Goal: Task Accomplishment & Management: Manage account settings

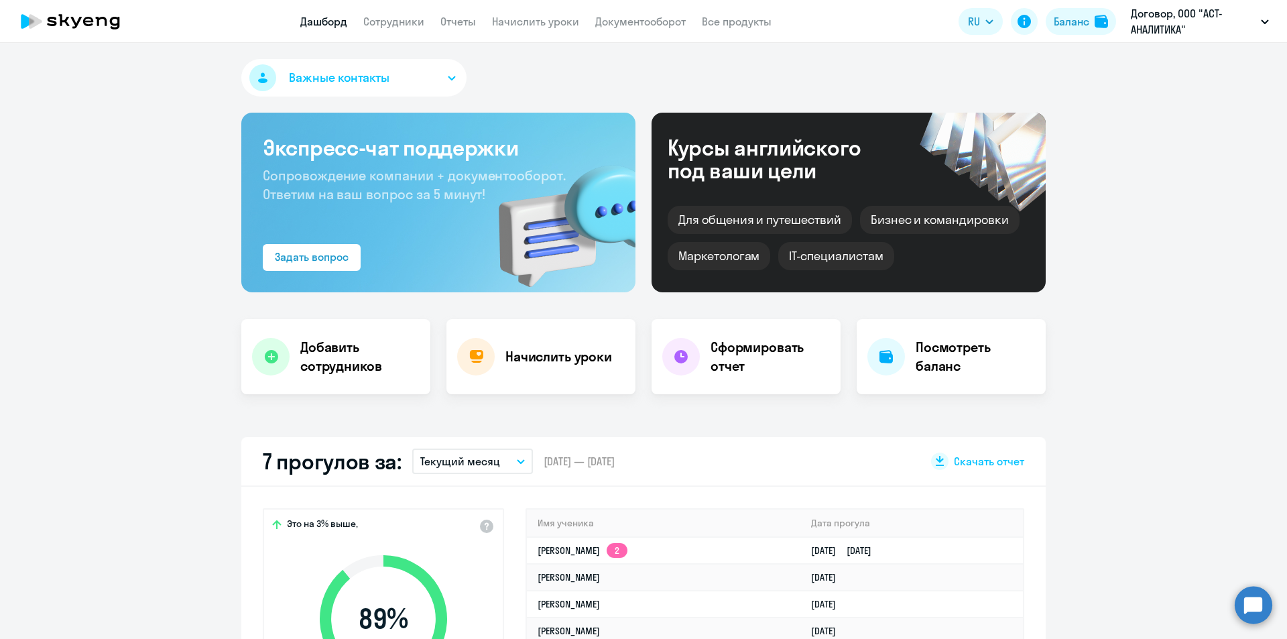
select select "30"
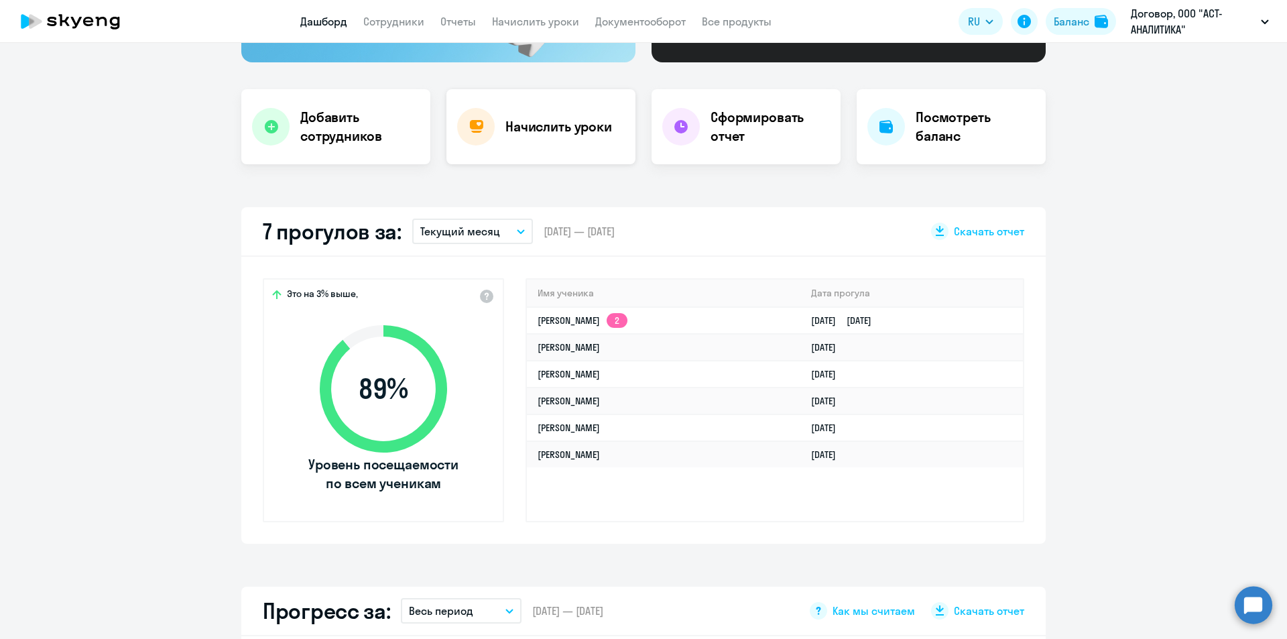
scroll to position [268, 0]
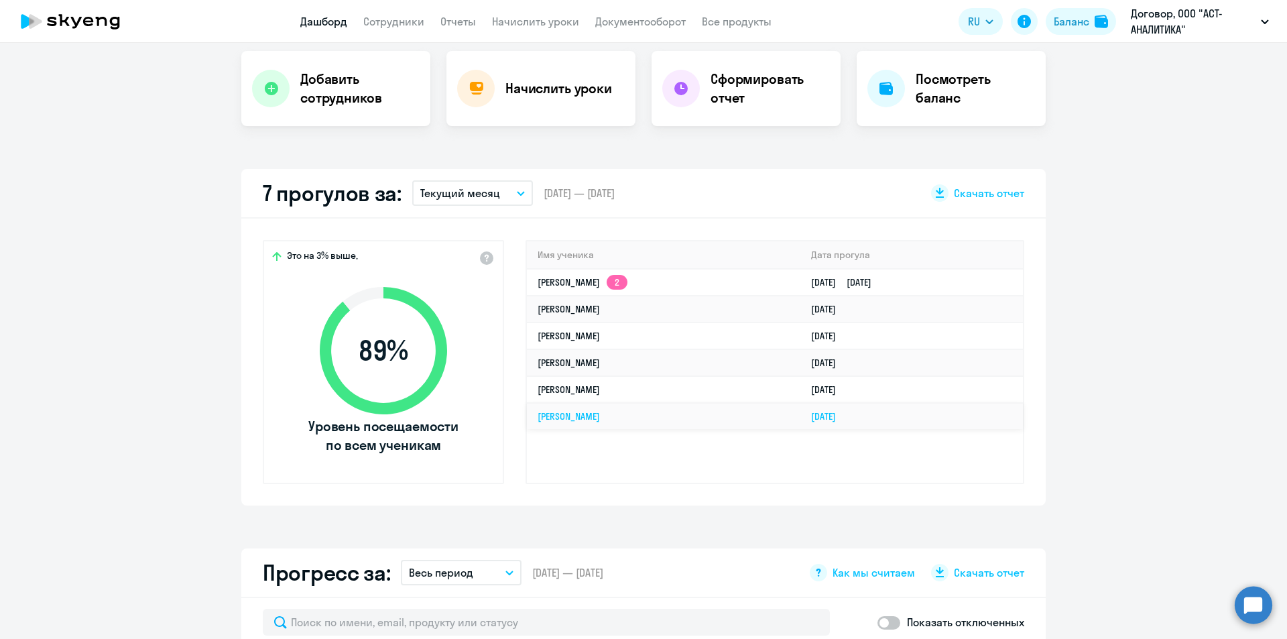
click at [631, 424] on td "[PERSON_NAME]" at bounding box center [664, 416] width 274 height 26
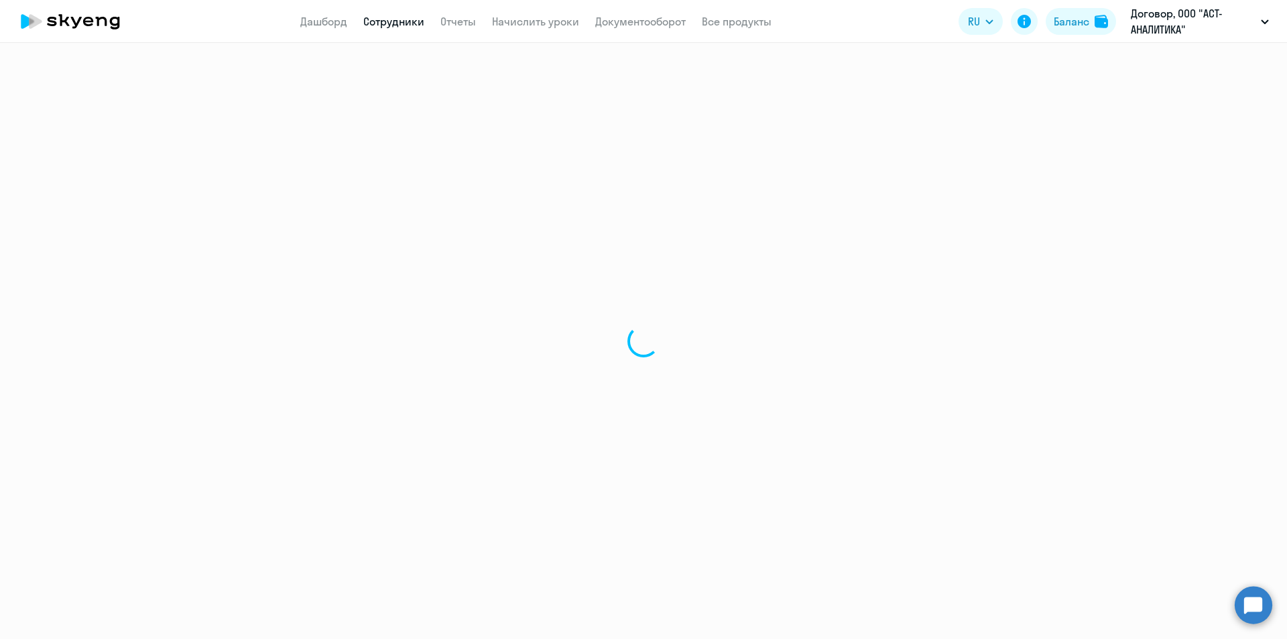
select select "english"
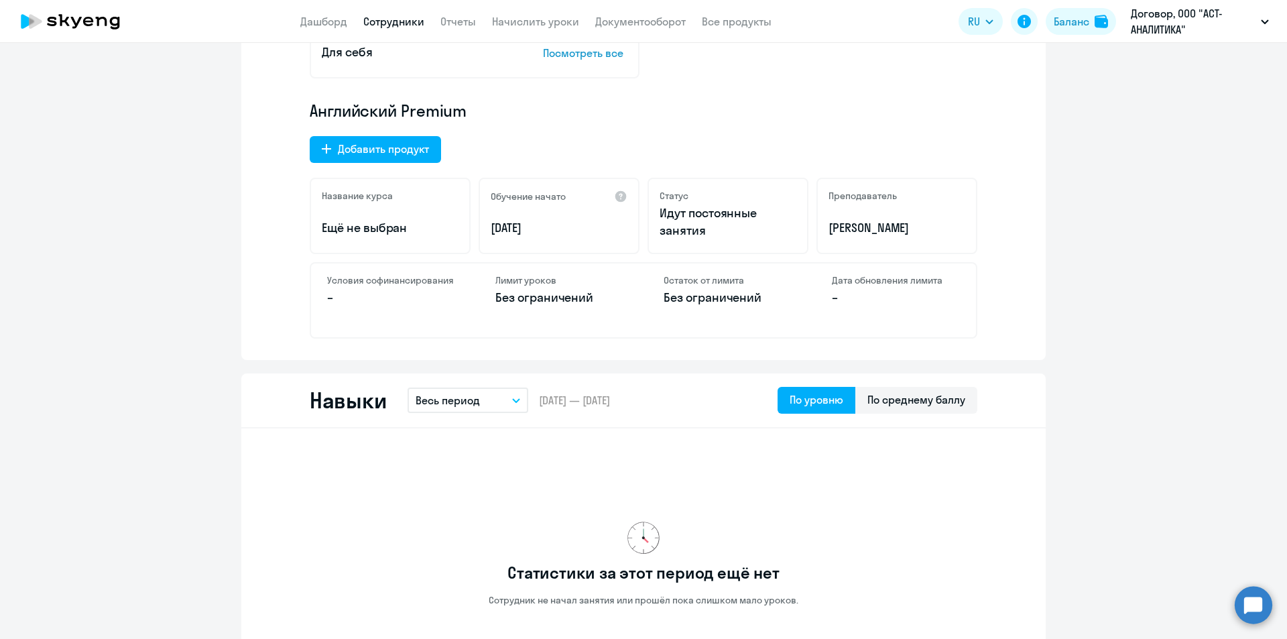
scroll to position [402, 0]
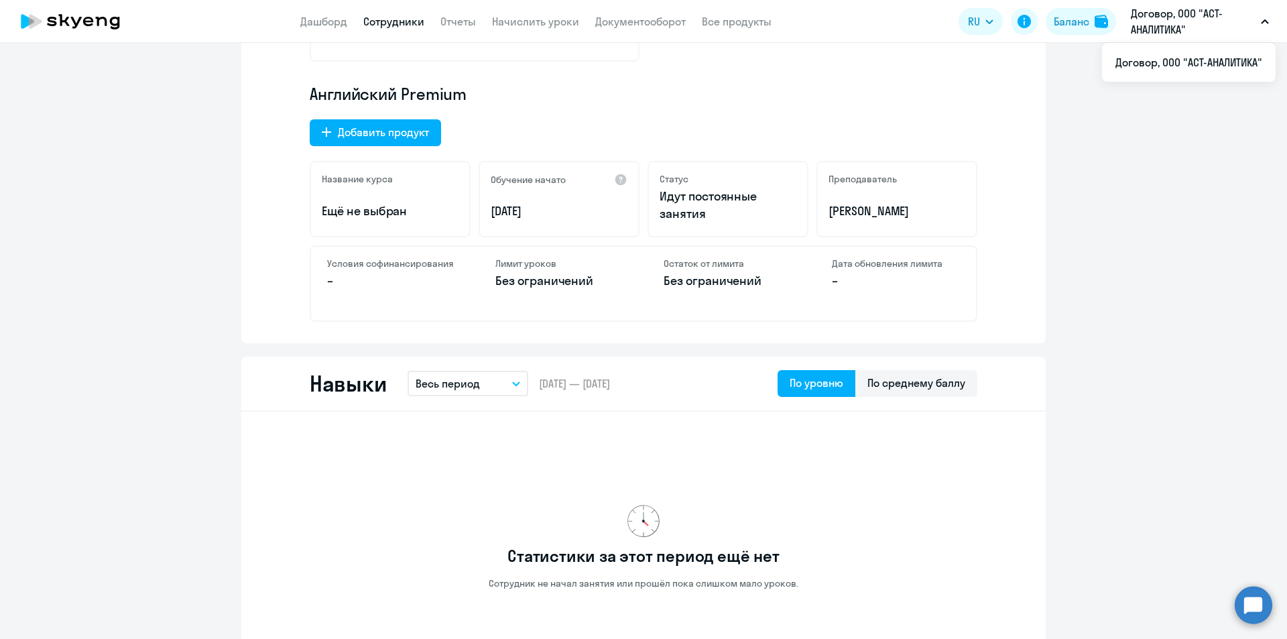
click at [353, 19] on nav "Дашборд Сотрудники Отчеты Начислить уроки Документооборот Все продукты" at bounding box center [535, 21] width 471 height 17
click at [342, 21] on link "Дашборд" at bounding box center [323, 21] width 47 height 13
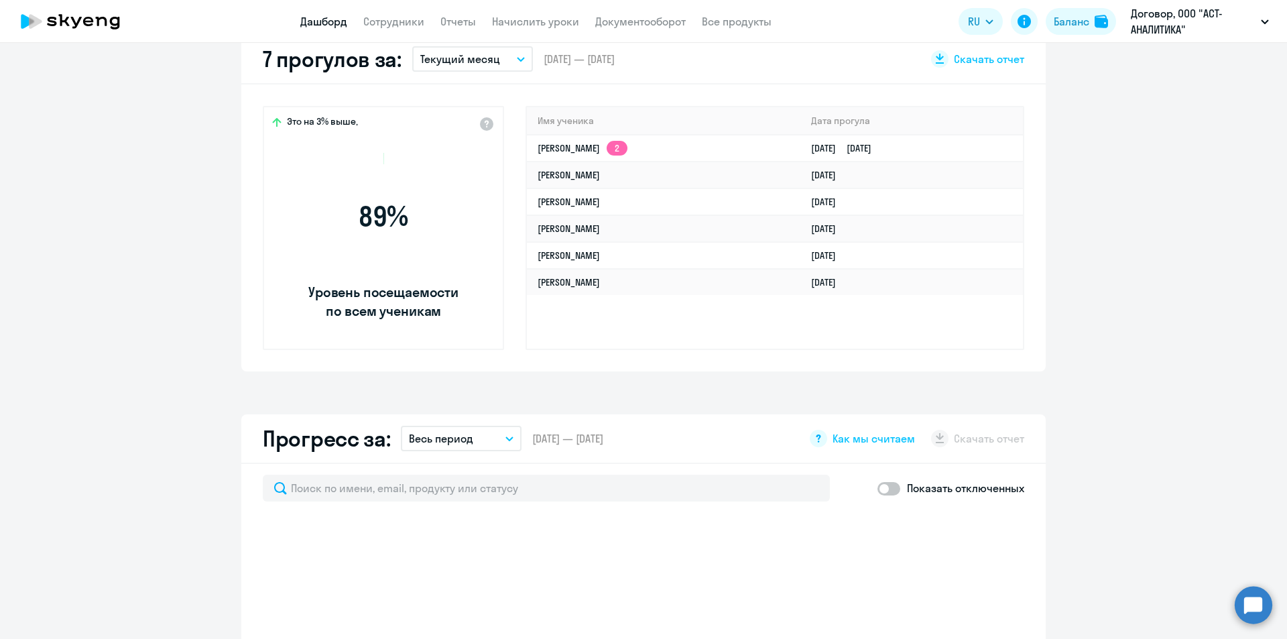
select select "30"
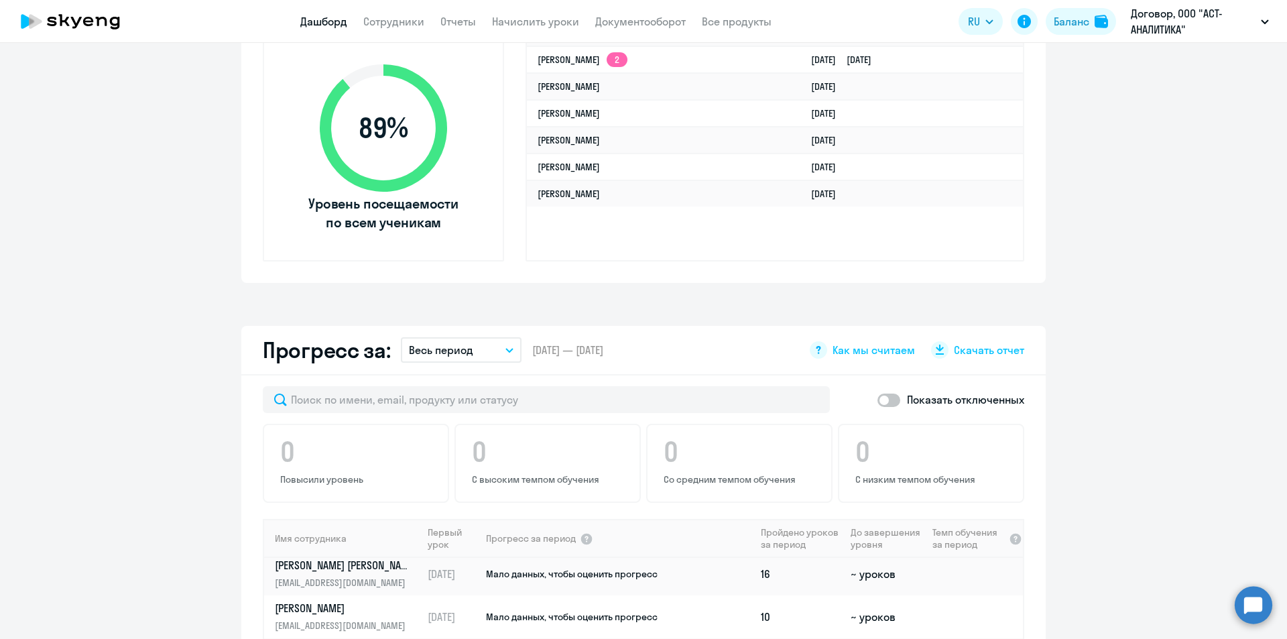
scroll to position [134, 0]
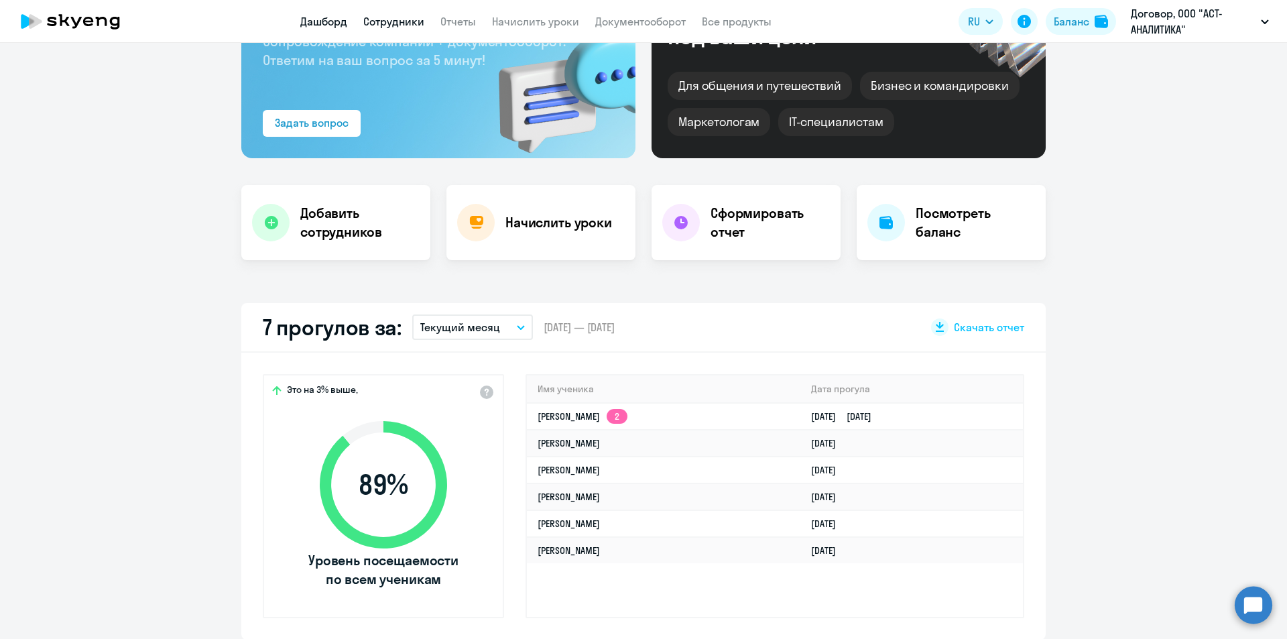
click at [380, 24] on link "Сотрудники" at bounding box center [393, 21] width 61 height 13
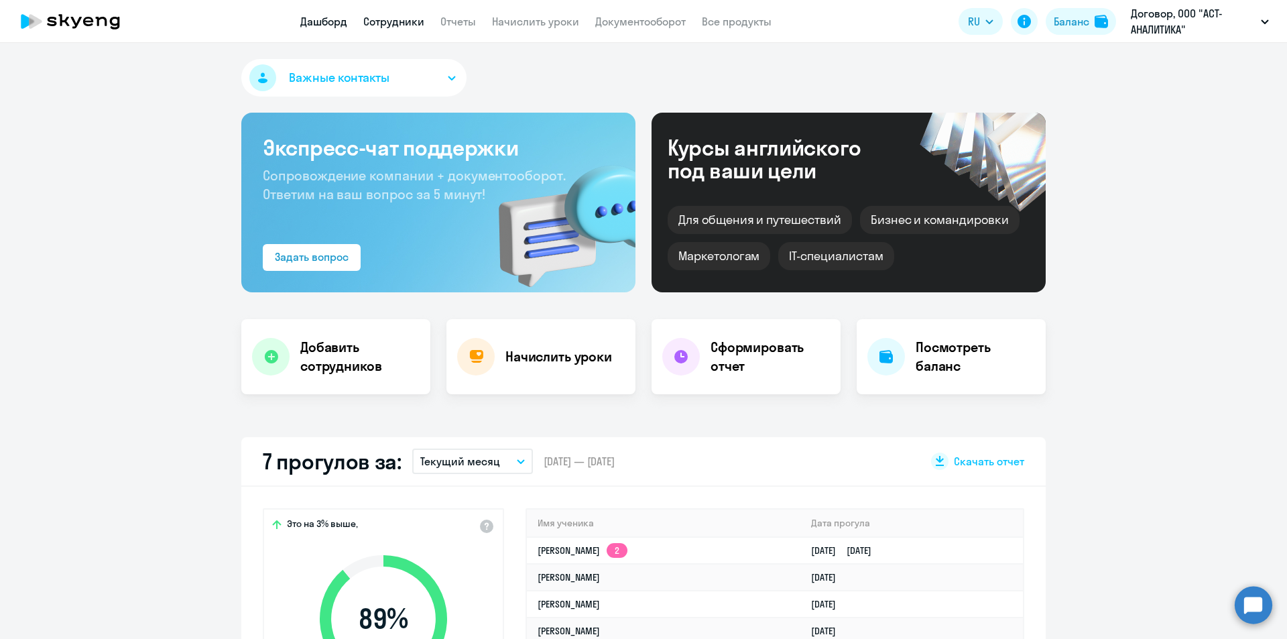
select select "30"
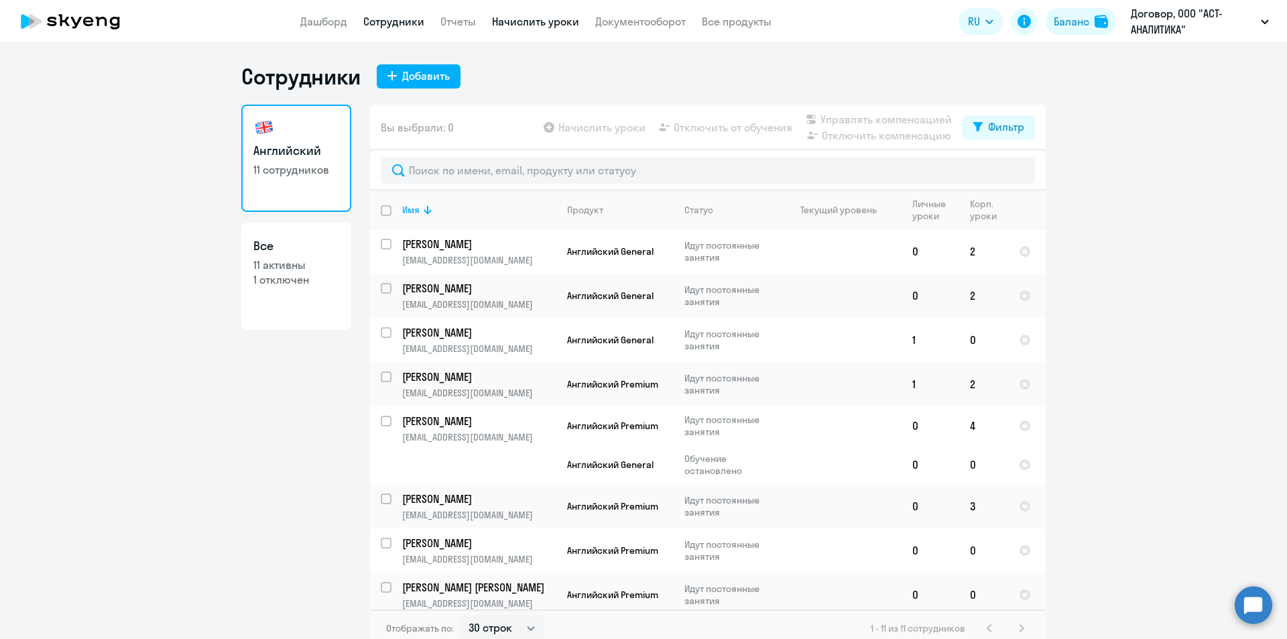
click at [553, 25] on link "Начислить уроки" at bounding box center [535, 21] width 87 height 13
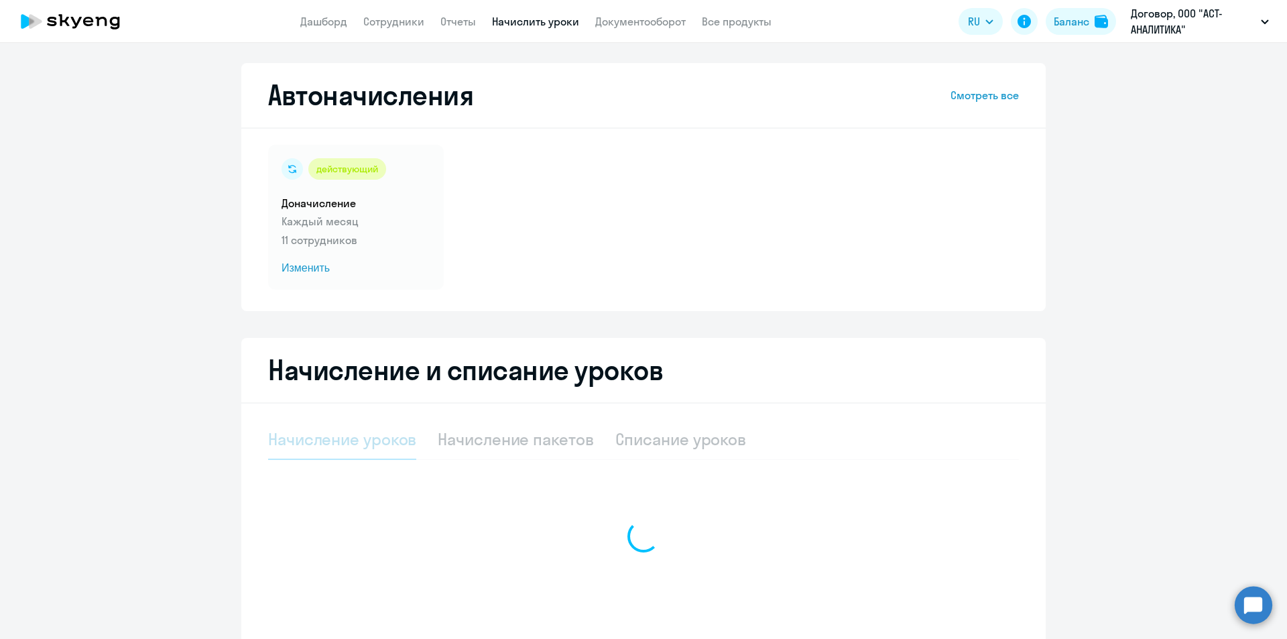
select select "10"
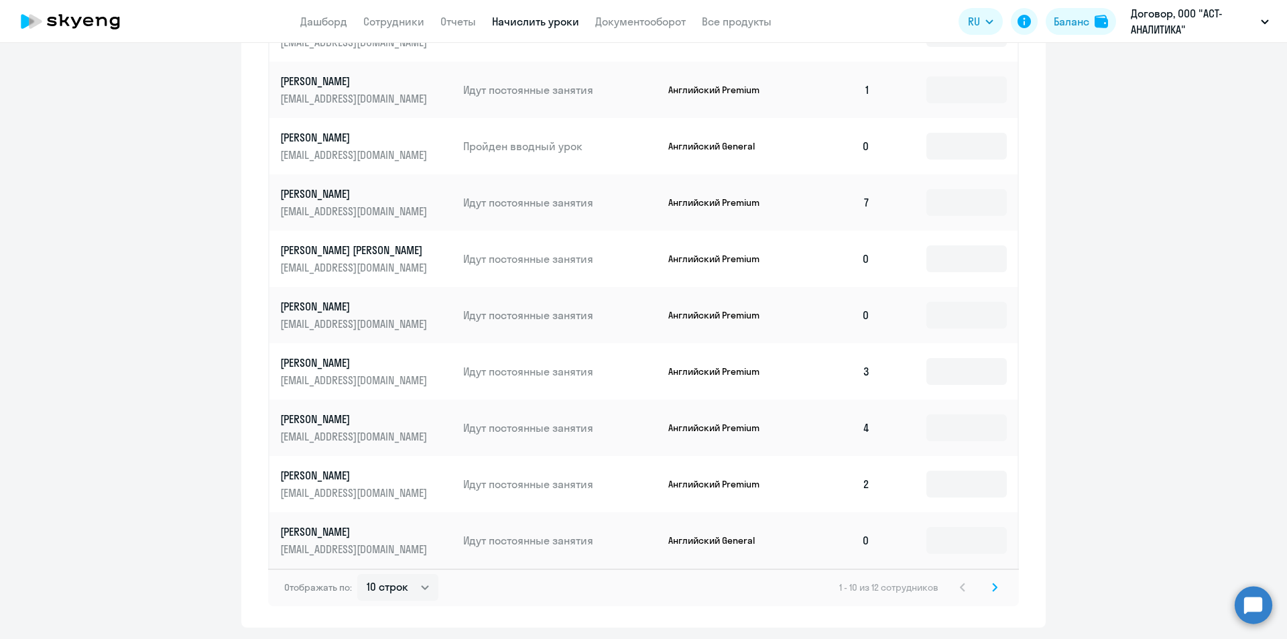
scroll to position [671, 0]
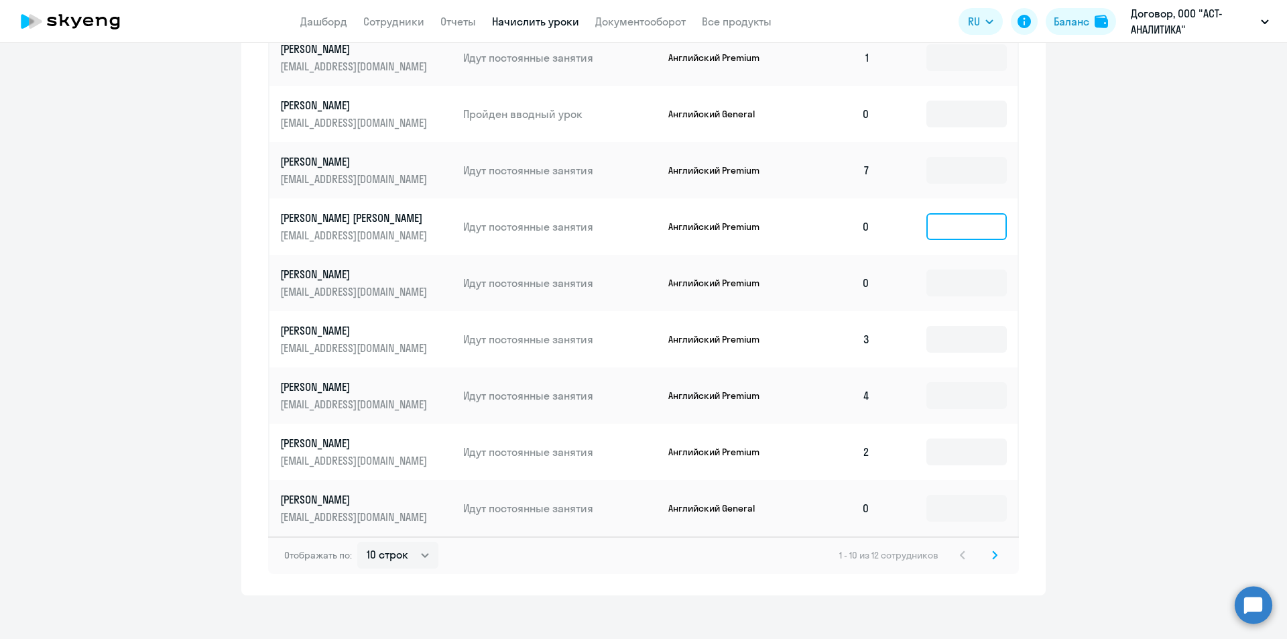
click at [927, 227] on input at bounding box center [967, 226] width 80 height 27
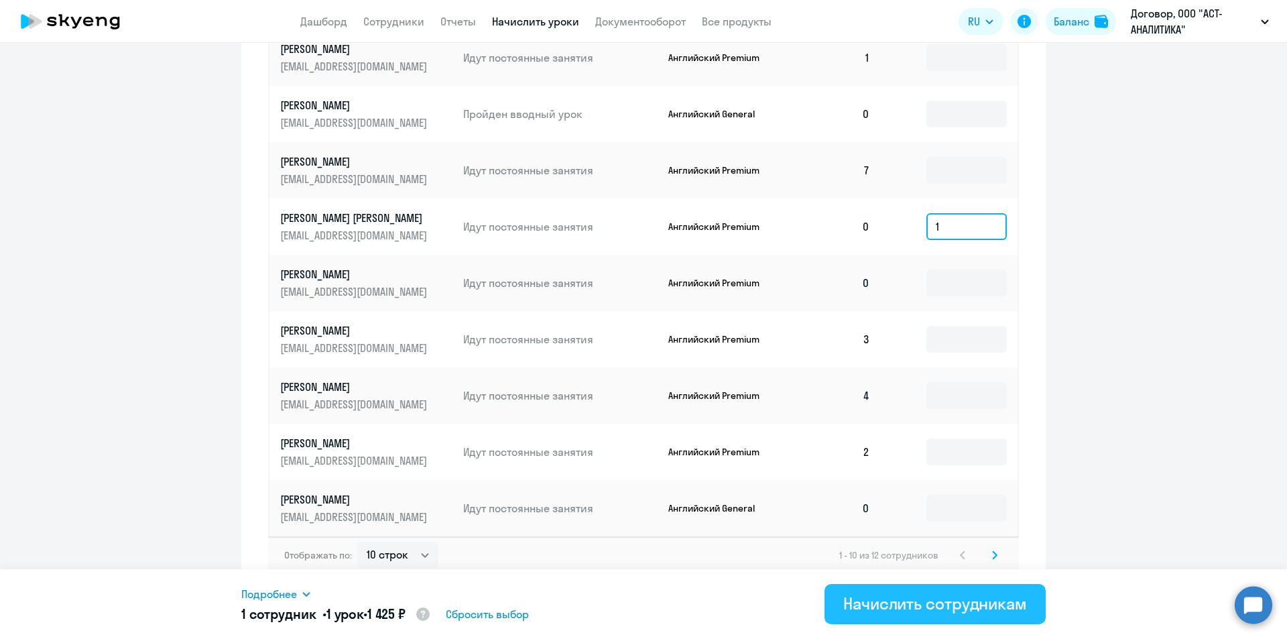
type input "1"
click at [966, 595] on div "Начислить сотрудникам" at bounding box center [936, 603] width 184 height 21
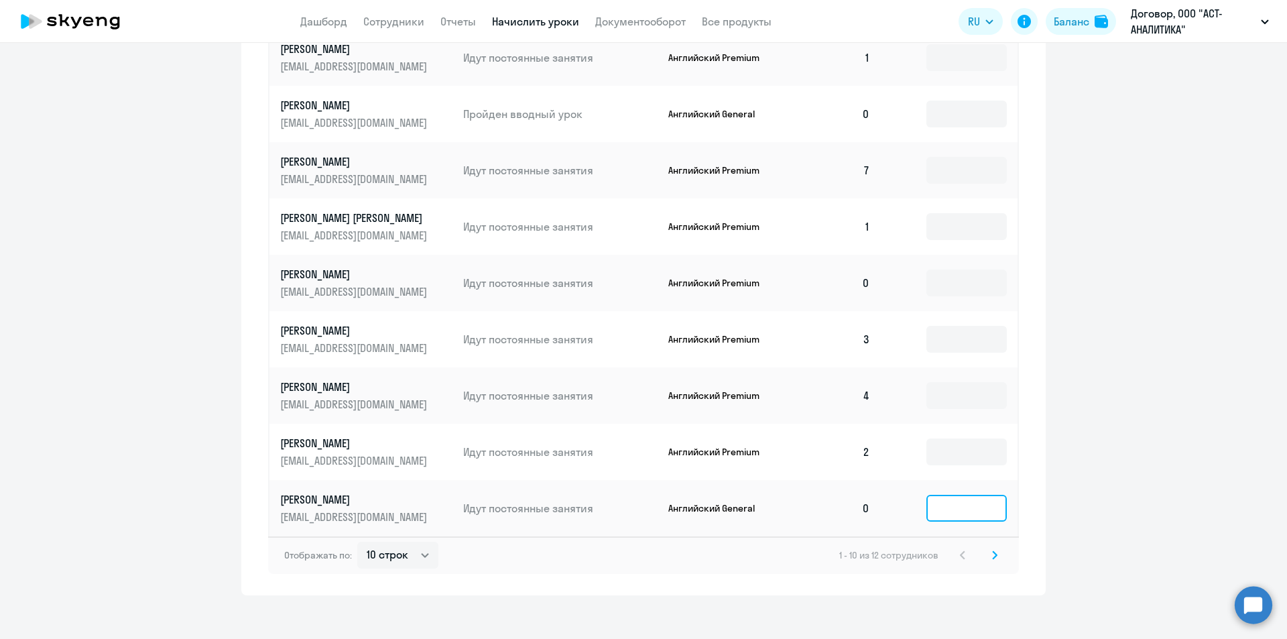
click at [974, 510] on input at bounding box center [967, 508] width 80 height 27
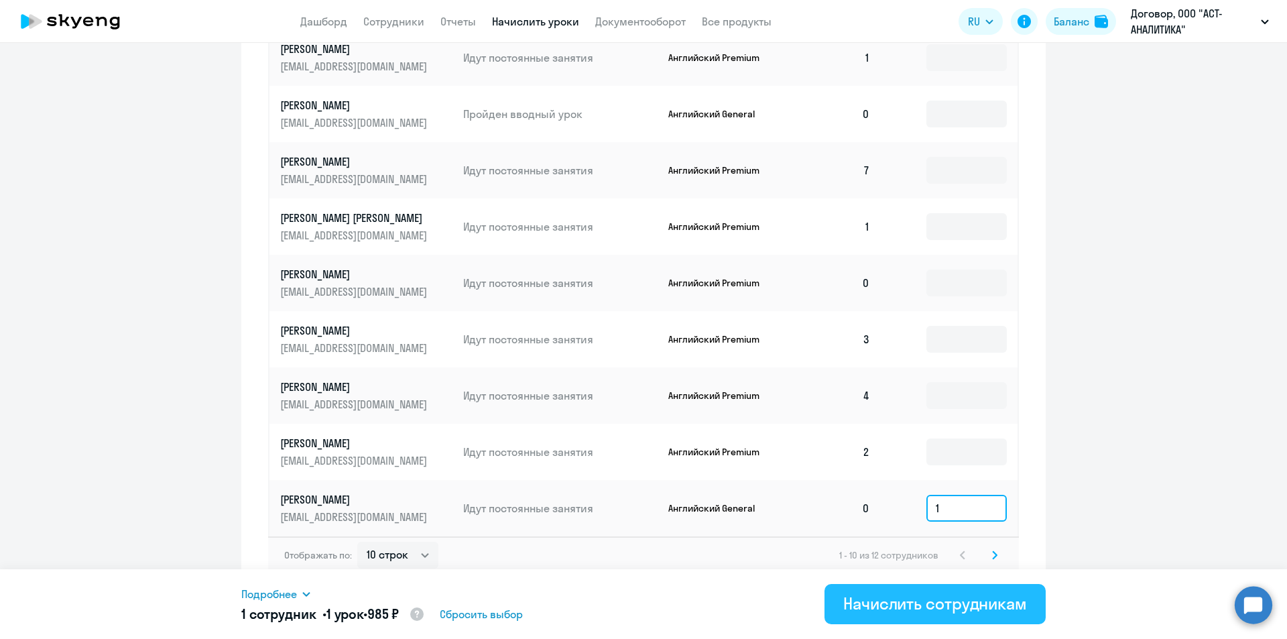
type input "1"
click at [960, 607] on div "Начислить сотрудникам" at bounding box center [936, 603] width 184 height 21
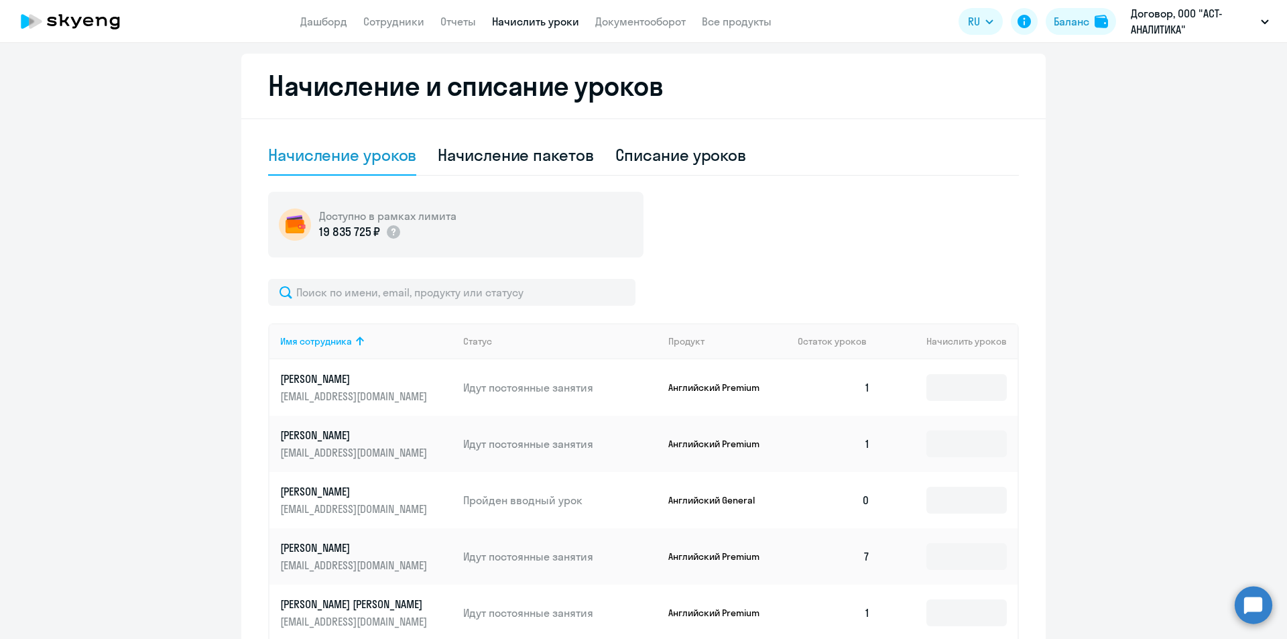
scroll to position [134, 0]
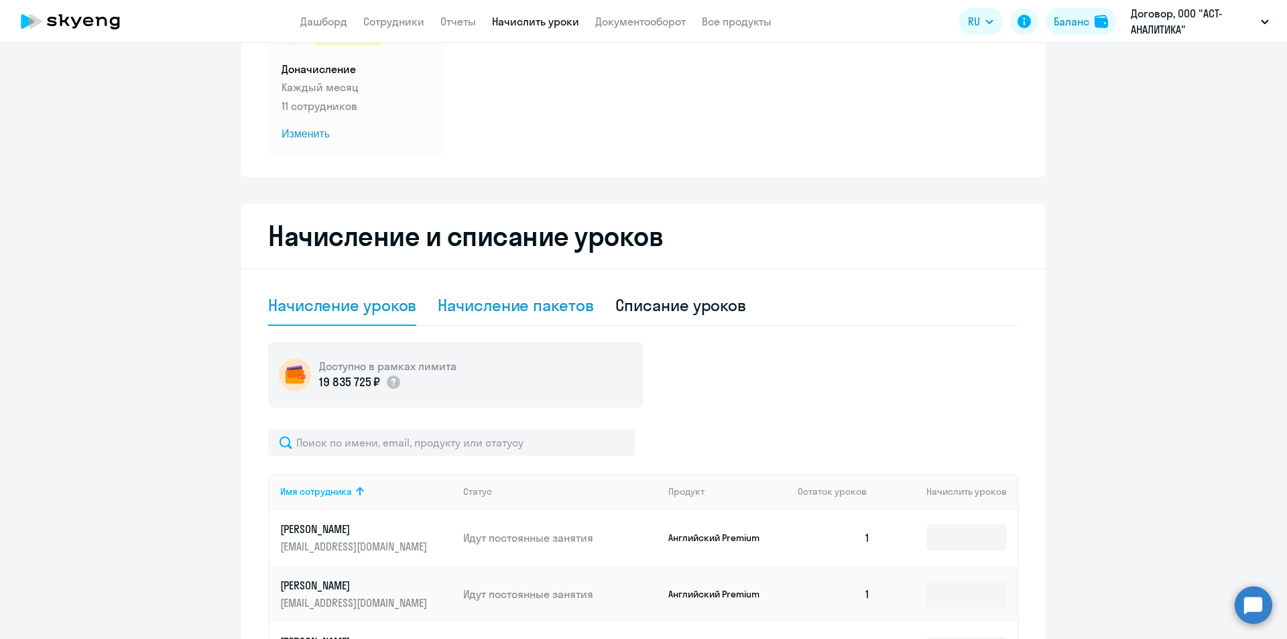
click at [498, 321] on div "Начисление пакетов" at bounding box center [516, 306] width 156 height 40
select select "10"
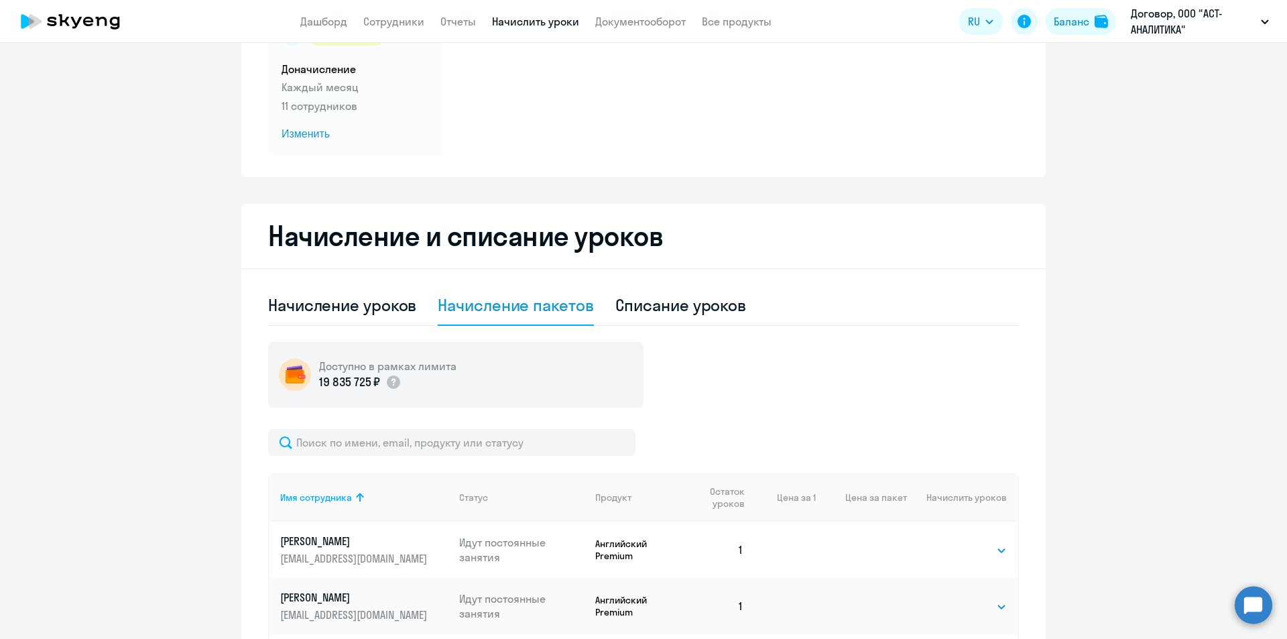
click at [498, 309] on div "Начисление пакетов" at bounding box center [516, 304] width 156 height 21
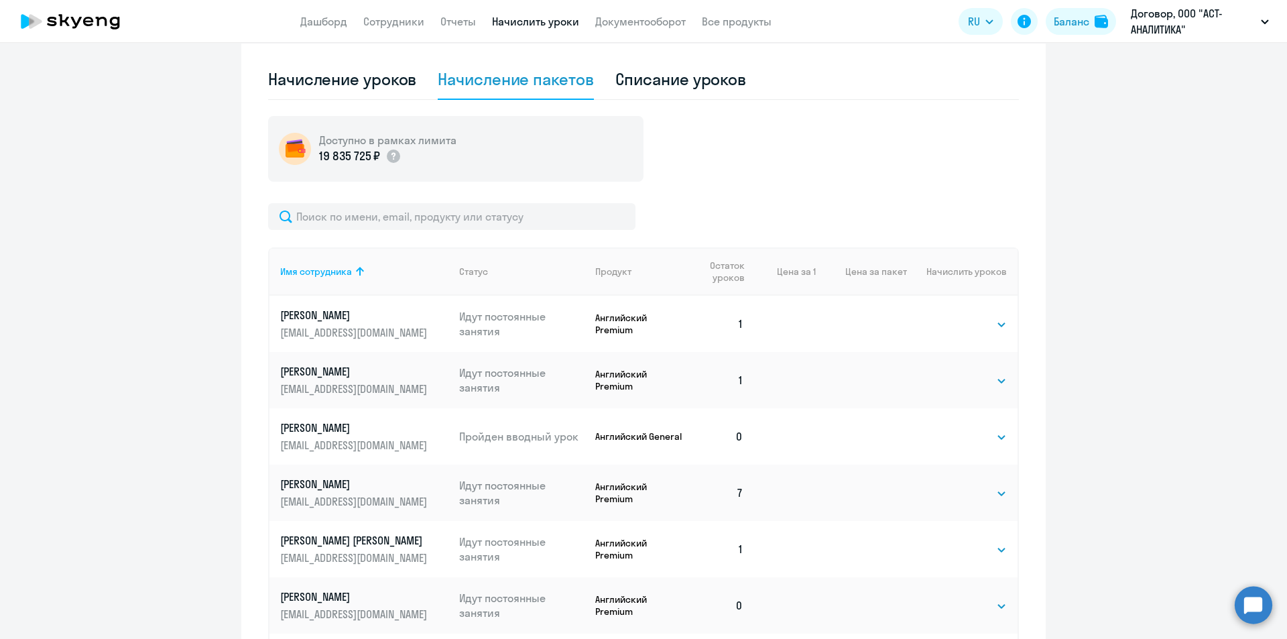
scroll to position [536, 0]
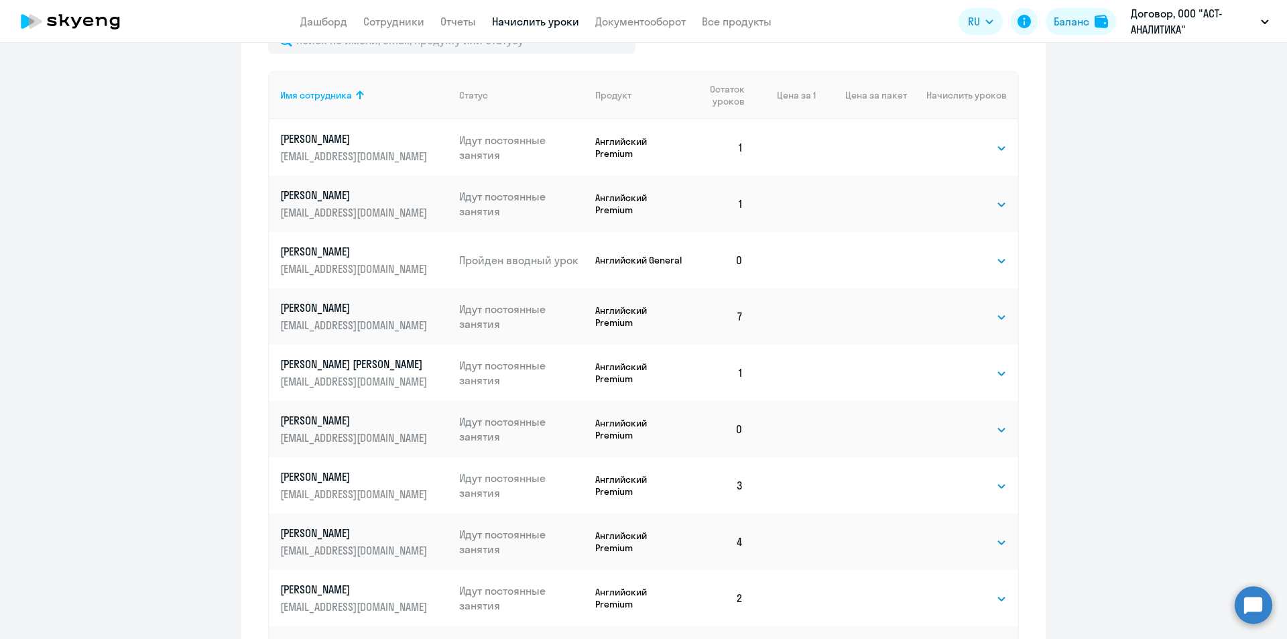
drag, startPoint x: 922, startPoint y: 141, endPoint x: 871, endPoint y: 147, distance: 51.3
click at [913, 143] on td "Выбрать 4 8 16 32 64 Выбрать" at bounding box center [962, 147] width 111 height 56
click at [795, 146] on td at bounding box center [785, 147] width 62 height 56
click at [696, 146] on td "1" at bounding box center [720, 147] width 68 height 56
click at [964, 154] on select "Выбрать 4 8 16 32 64" at bounding box center [979, 148] width 55 height 16
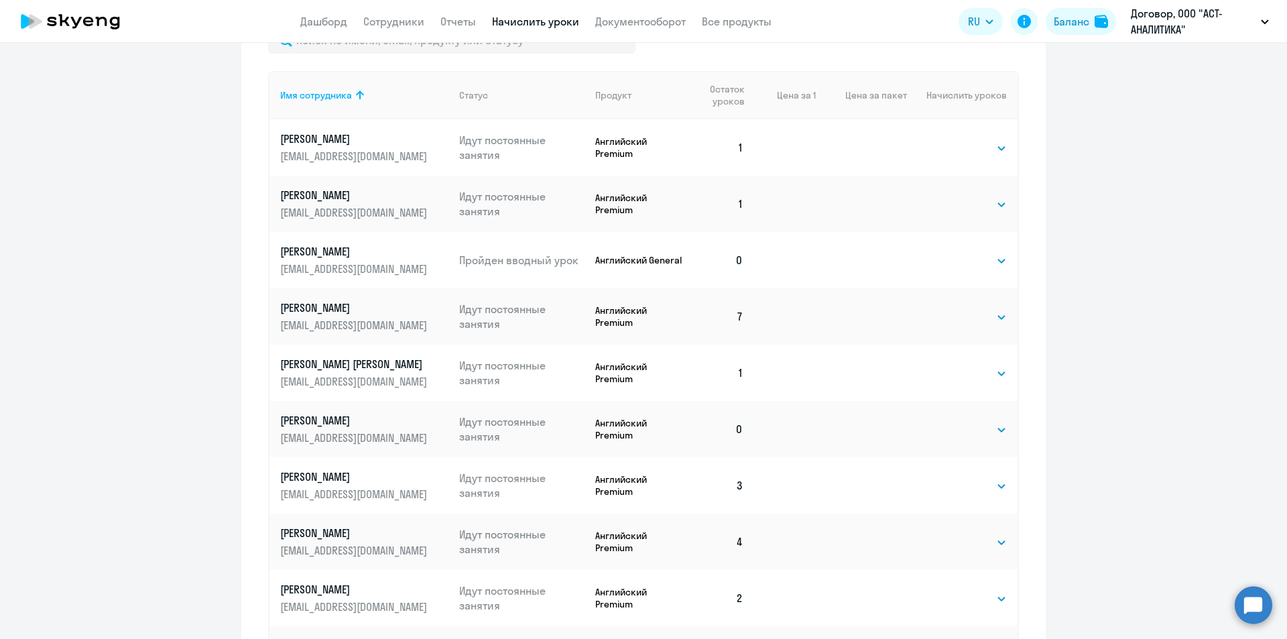
click at [1176, 187] on ng-component "Автоначисления Смотреть все действующий Доначисление Каждый месяц 11 сотруднико…" at bounding box center [643, 134] width 1287 height 1215
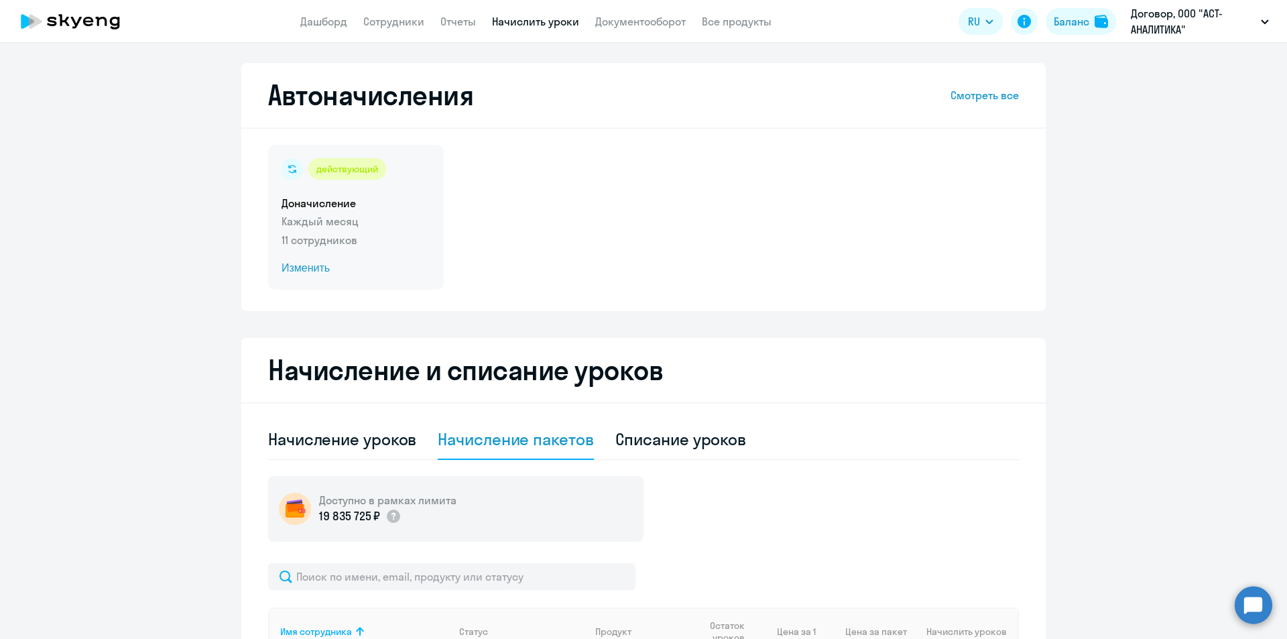
click at [294, 267] on span "Изменить" at bounding box center [356, 268] width 149 height 16
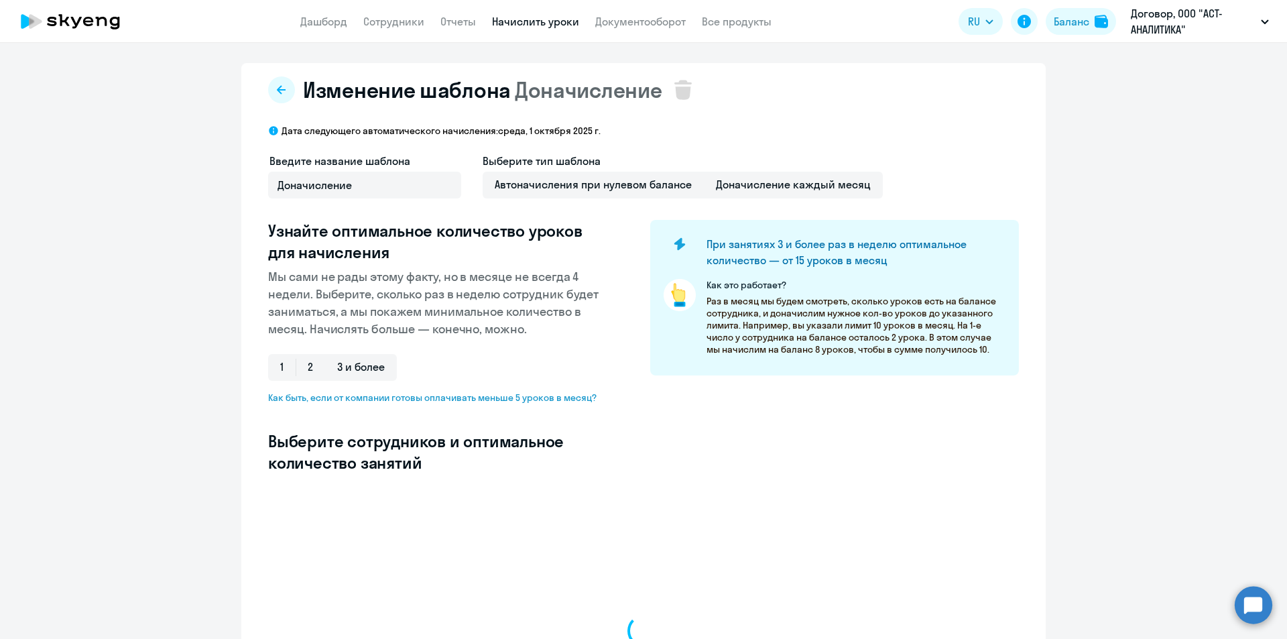
select select "10"
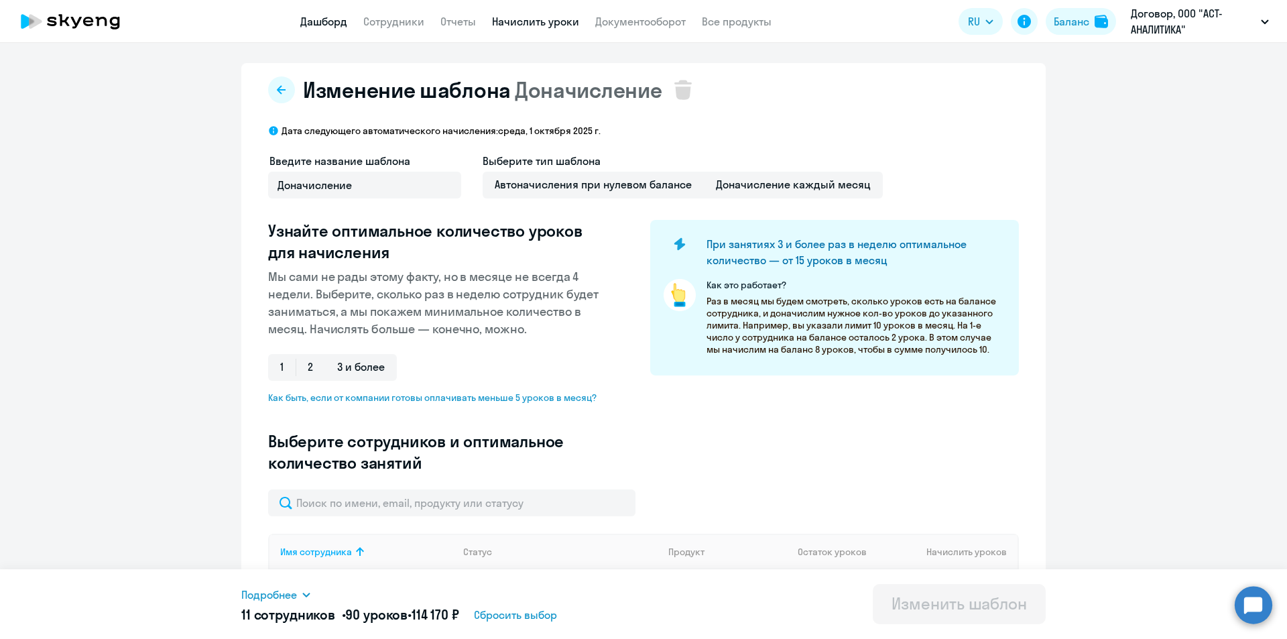
click at [340, 23] on link "Дашборд" at bounding box center [323, 21] width 47 height 13
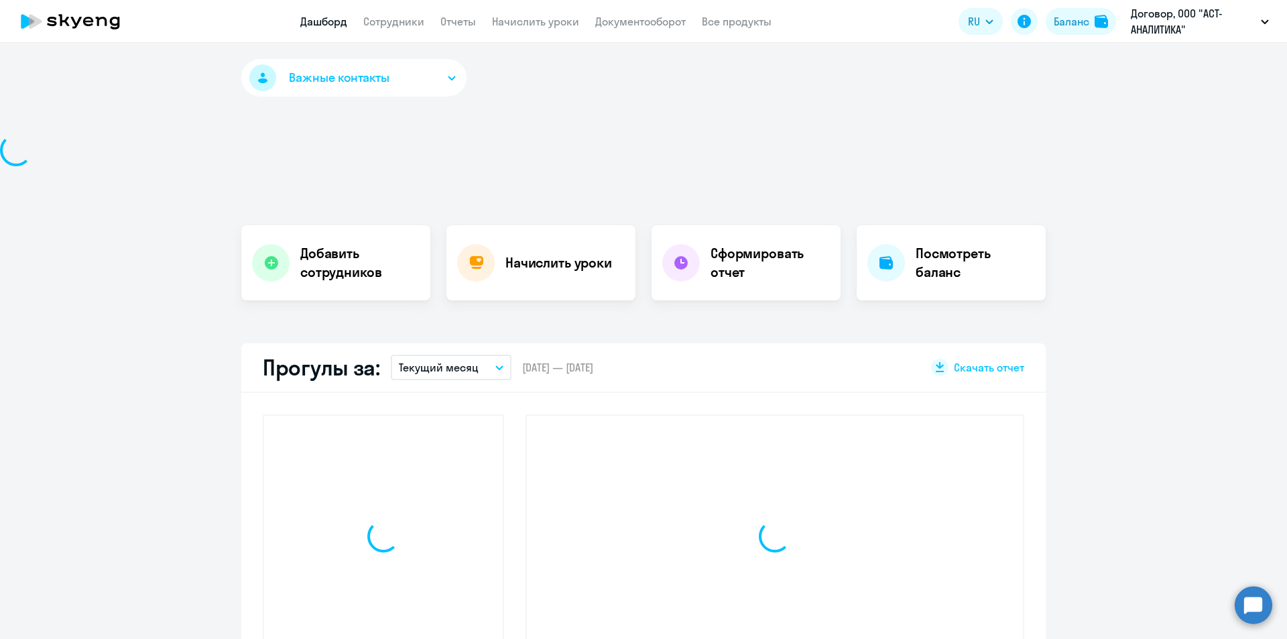
select select "30"
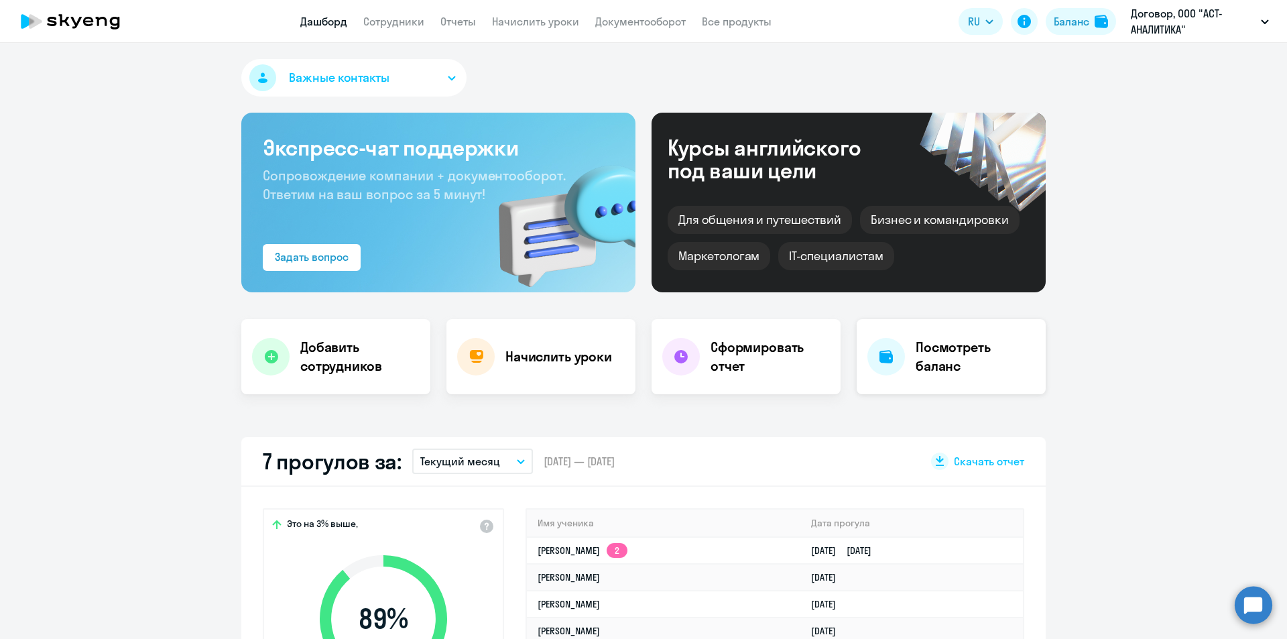
click at [996, 378] on div "Посмотреть баланс" at bounding box center [951, 356] width 189 height 75
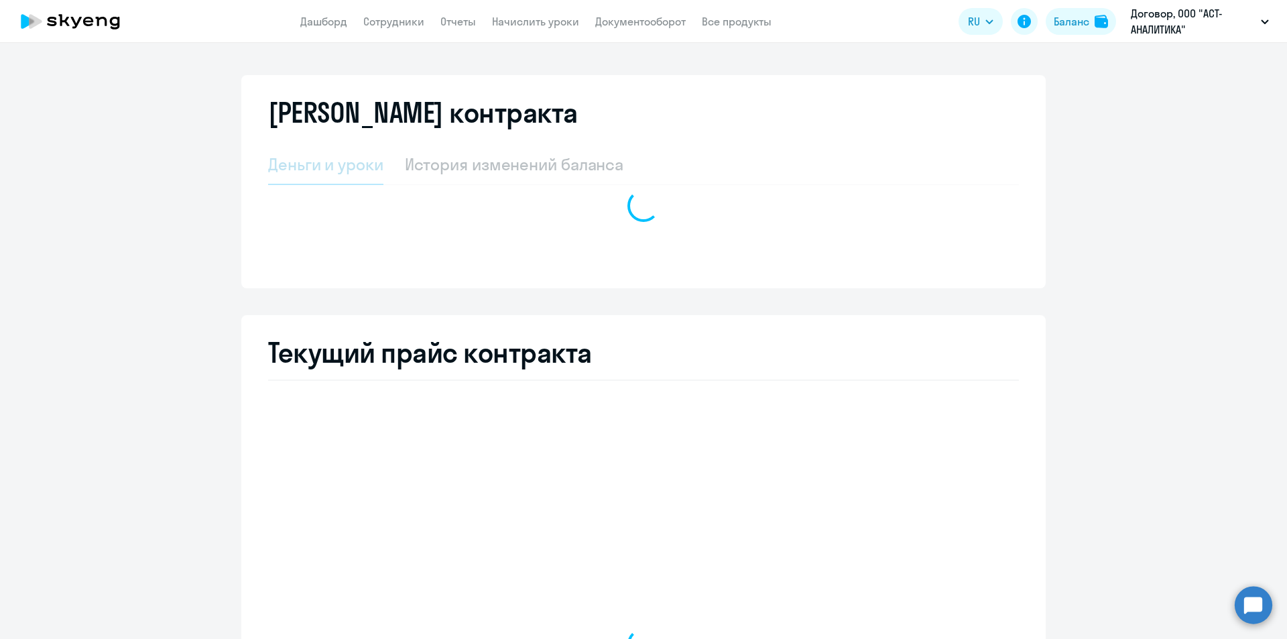
select select "english_adult_not_native_speaker"
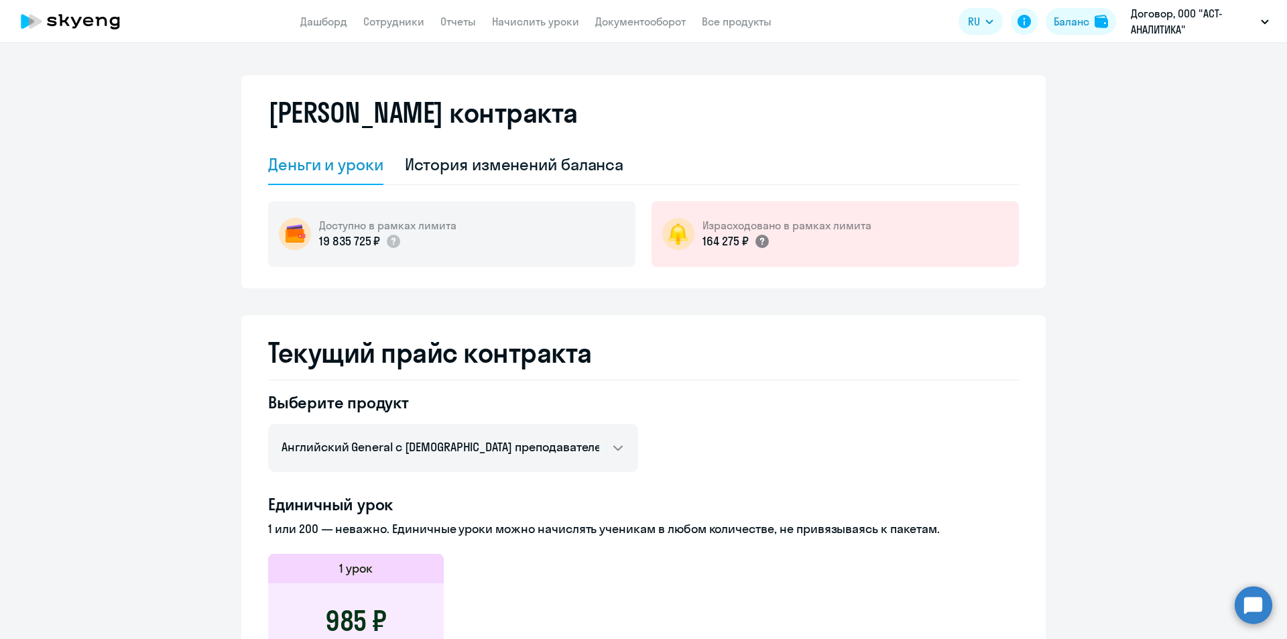
click at [760, 241] on icon at bounding box center [762, 241] width 4 height 7
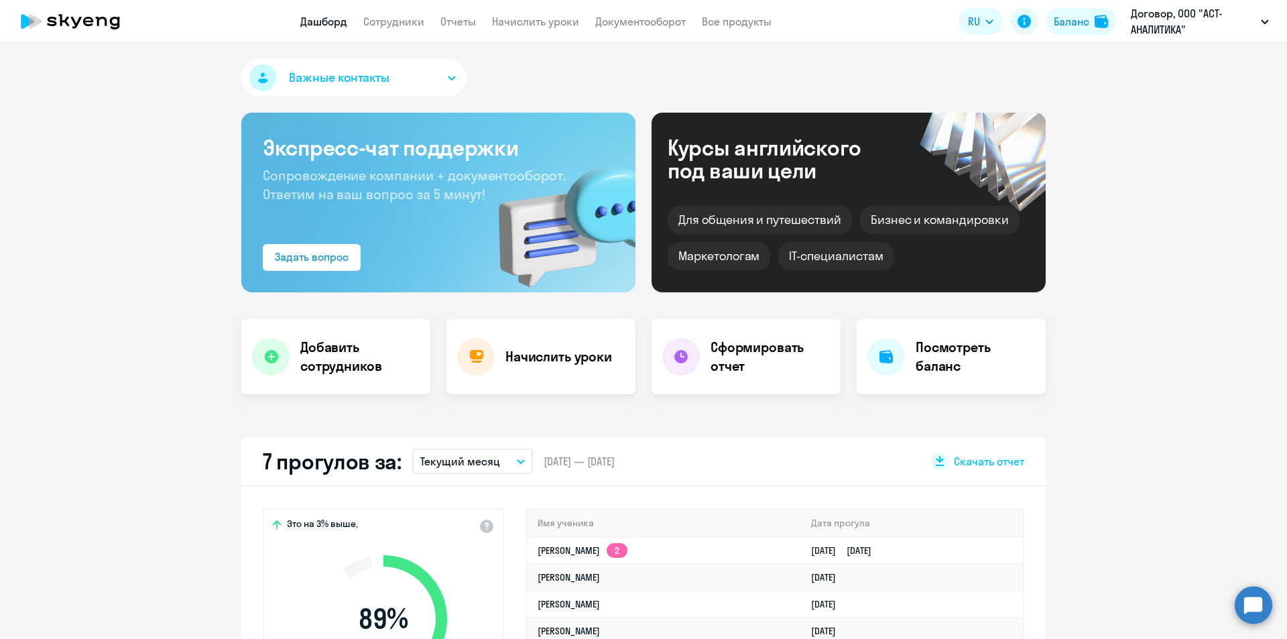
select select "30"
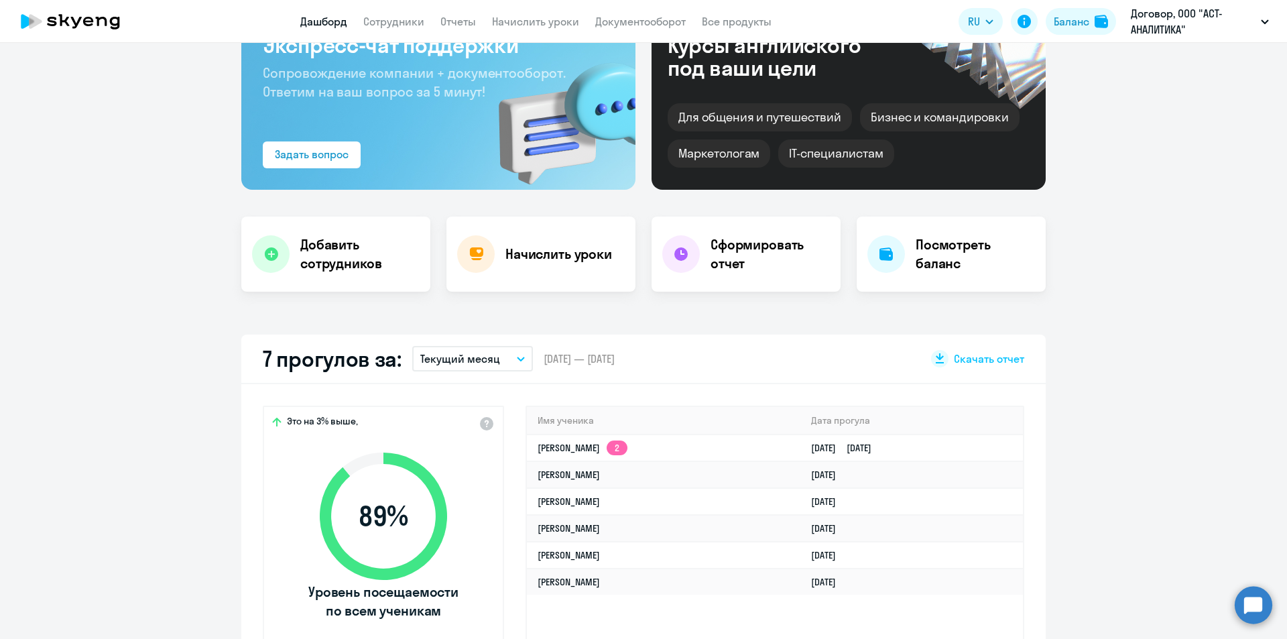
scroll to position [134, 0]
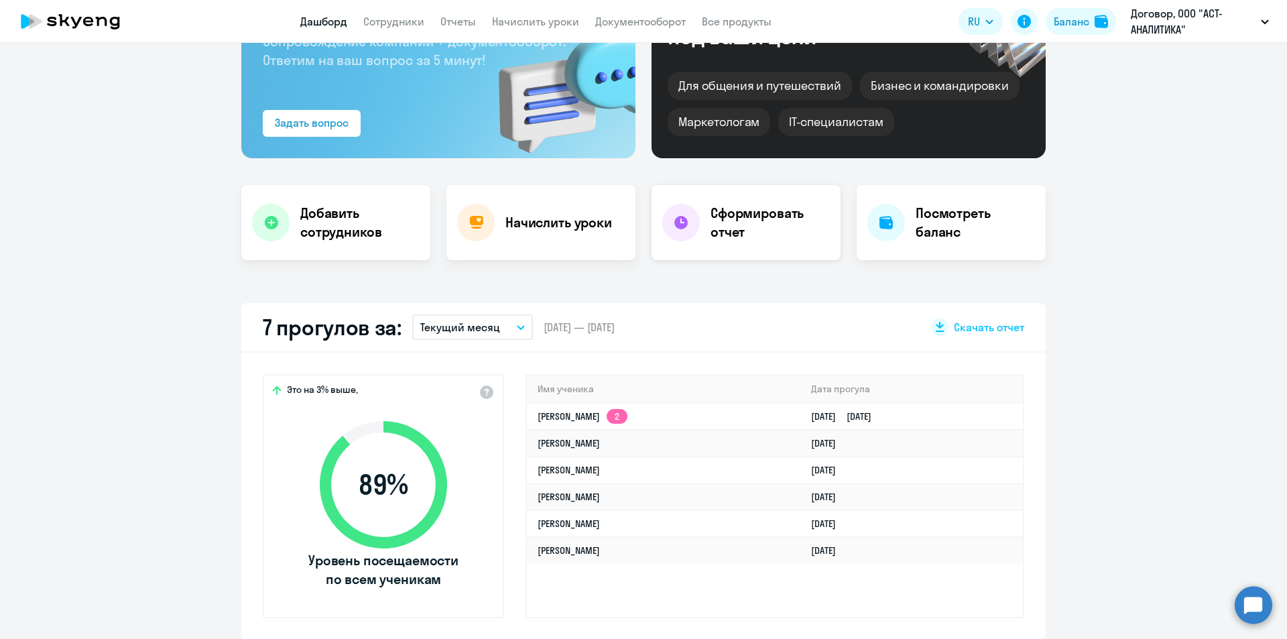
click at [738, 233] on h4 "Сформировать отчет" at bounding box center [770, 223] width 119 height 38
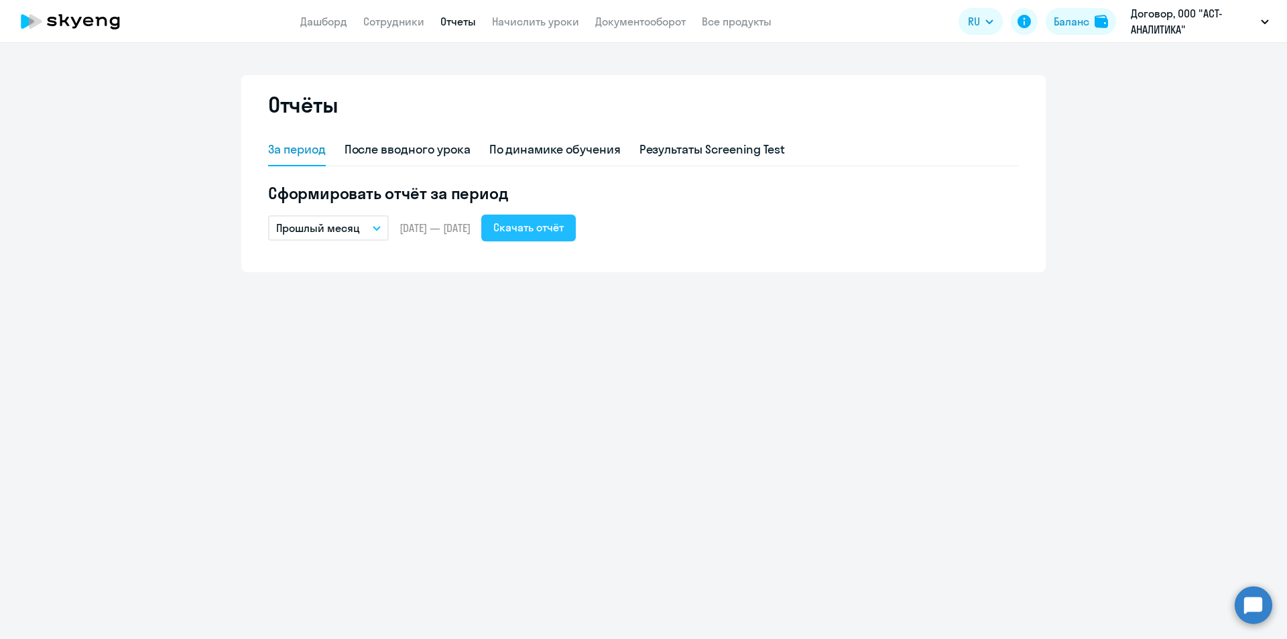
click at [550, 219] on div "Скачать отчёт" at bounding box center [529, 227] width 70 height 16
click at [1037, 269] on div "Отчёты За период После вводного урока По динамике обучения Результаты Screening…" at bounding box center [643, 173] width 805 height 197
click at [577, 383] on div "Отчёты За период После вводного урока По динамике обучения Результаты Screening…" at bounding box center [643, 341] width 1287 height 596
click at [368, 231] on button "Прошлый месяц" at bounding box center [328, 227] width 121 height 25
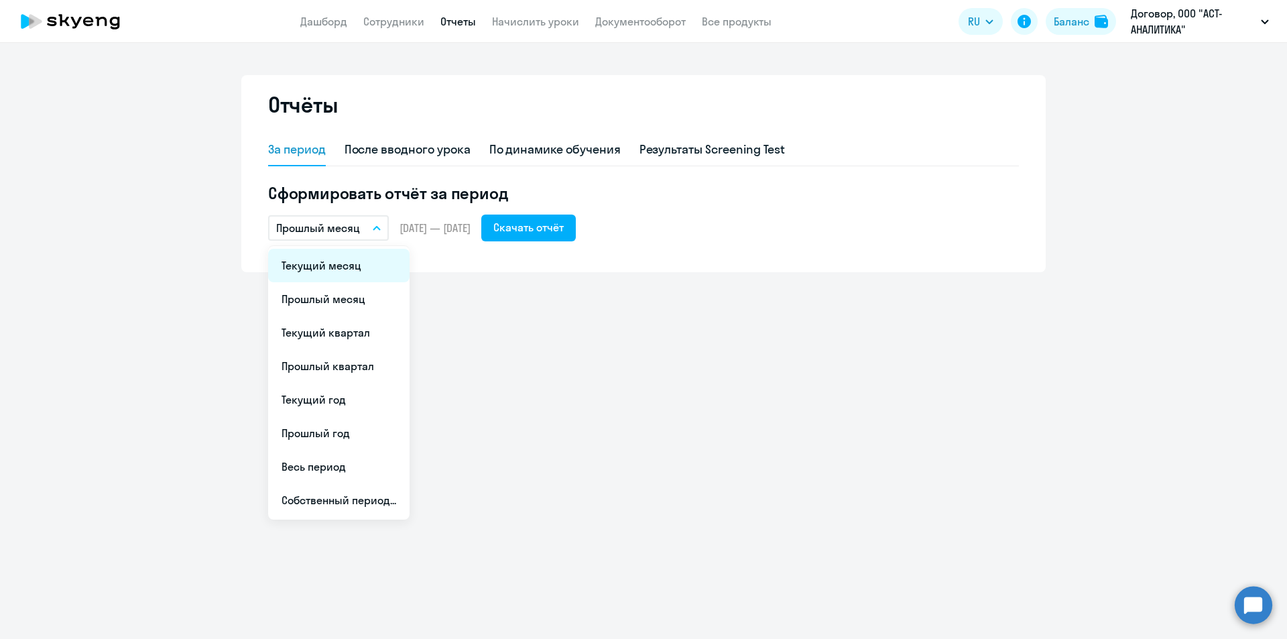
click at [356, 262] on li "Текущий месяц" at bounding box center [338, 266] width 141 height 34
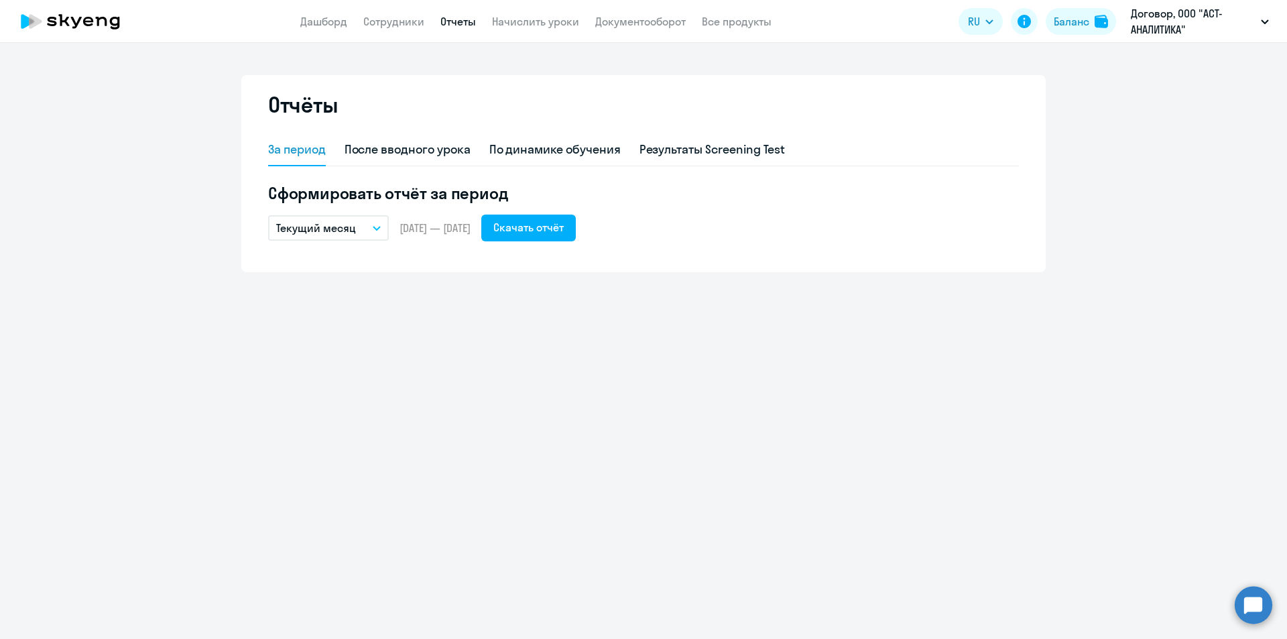
click at [547, 323] on div "Отчёты За период После вводного урока По динамике обучения Результаты Screening…" at bounding box center [643, 341] width 1287 height 596
click at [564, 229] on div "Скачать отчёт" at bounding box center [529, 227] width 70 height 16
click at [508, 287] on div "Отчёты За период После вводного урока По динамике обучения Результаты Screening…" at bounding box center [643, 341] width 1287 height 596
click at [422, 152] on div "После вводного урока" at bounding box center [408, 149] width 126 height 17
select select "10"
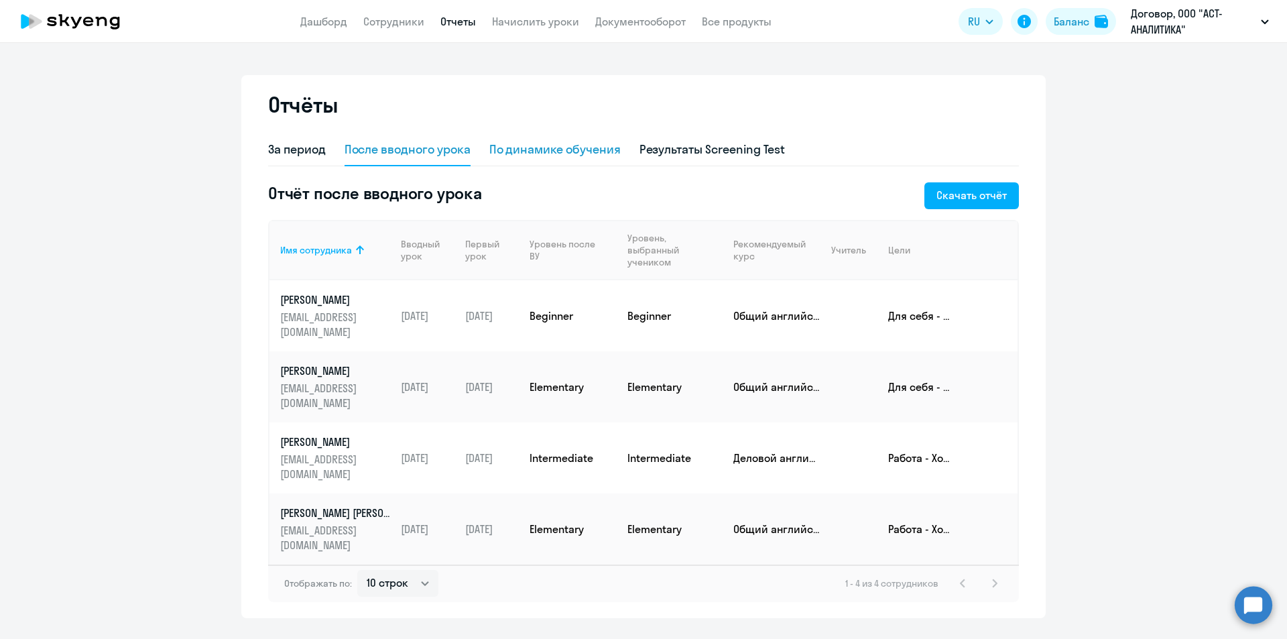
click at [524, 149] on div "По динамике обучения" at bounding box center [554, 149] width 131 height 17
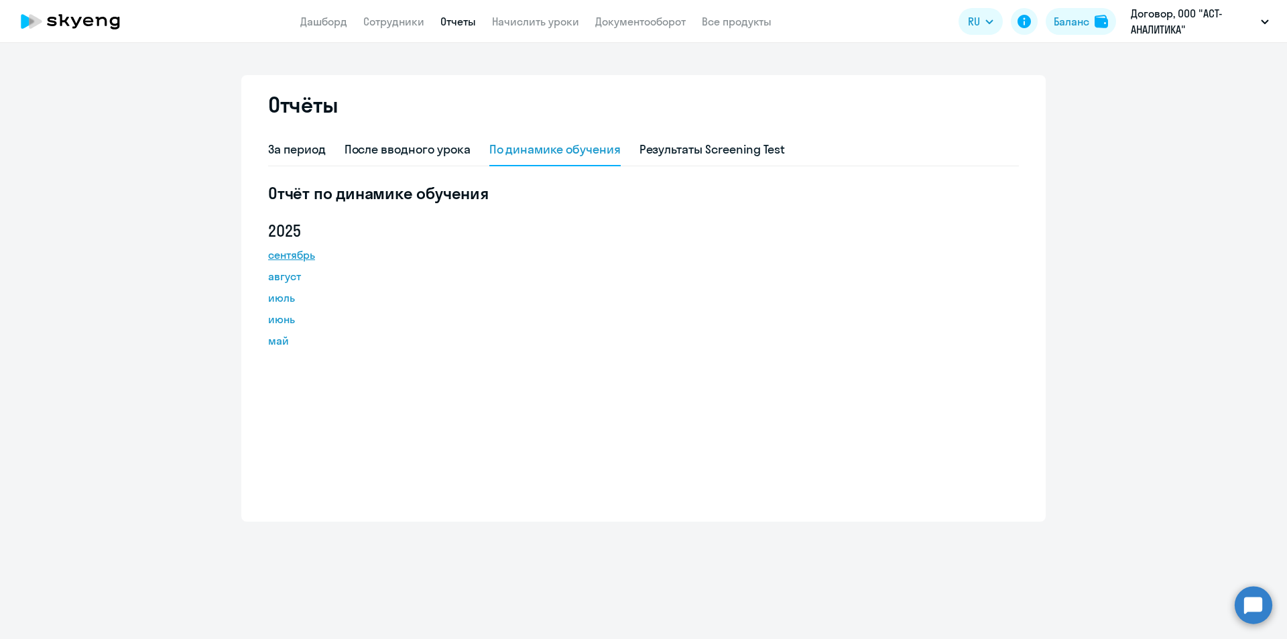
click at [306, 250] on link "сентябрь" at bounding box center [328, 255] width 121 height 16
click at [443, 453] on div "Отчёт по динамике обучения 2025 сентябрь август июль июнь май" at bounding box center [643, 343] width 751 height 323
click at [679, 144] on div "Результаты Screening Test" at bounding box center [713, 149] width 146 height 17
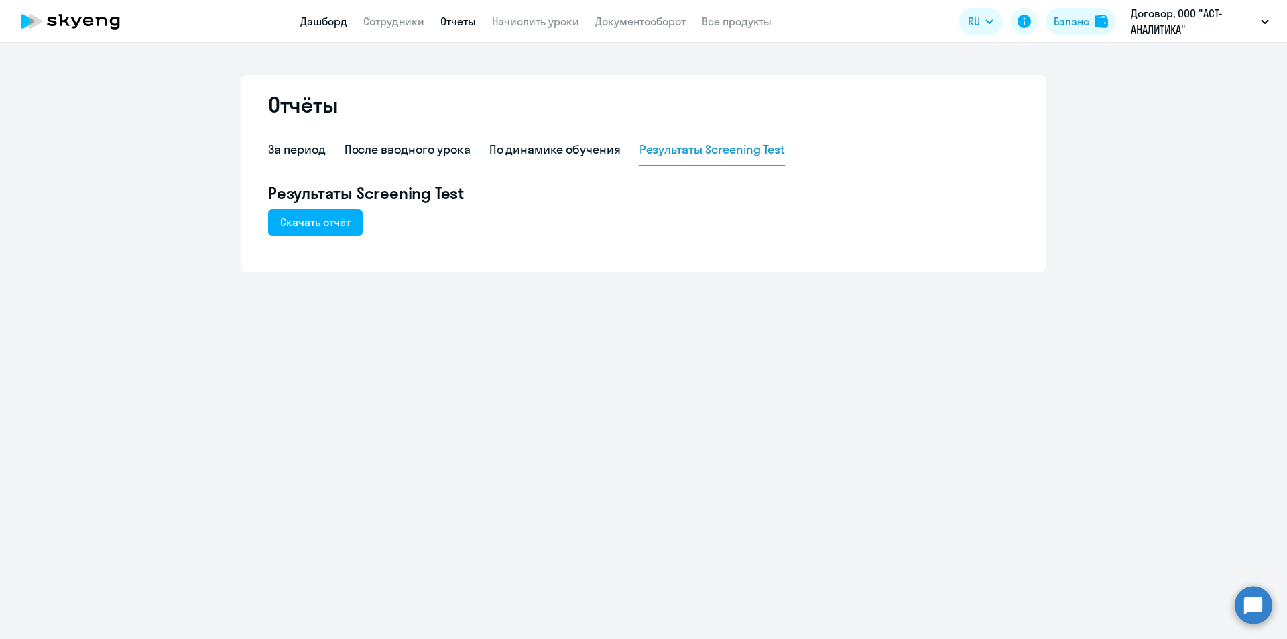
click at [308, 18] on link "Дашборд" at bounding box center [323, 21] width 47 height 13
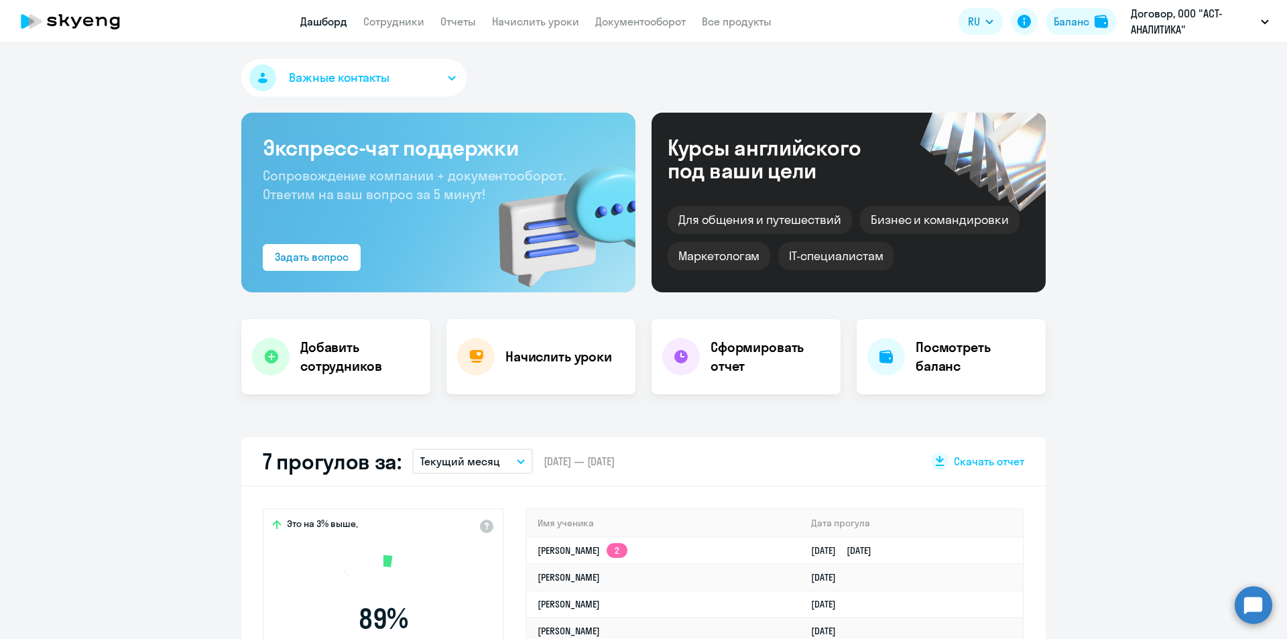
select select "30"
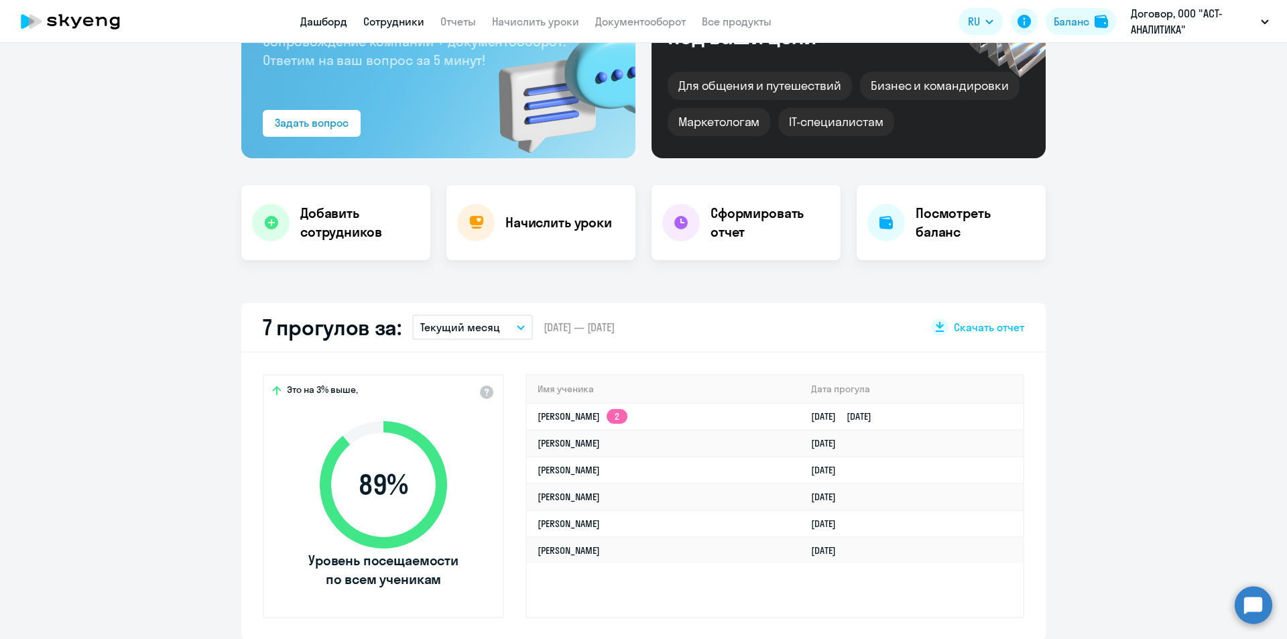
click at [381, 24] on link "Сотрудники" at bounding box center [393, 21] width 61 height 13
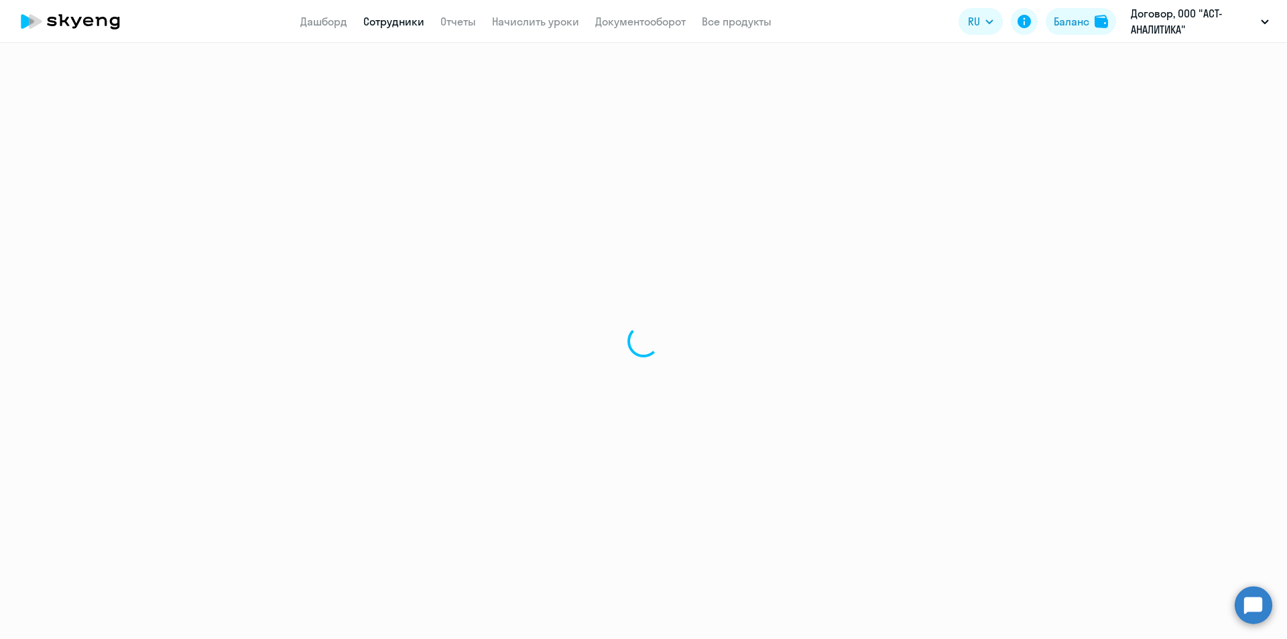
select select "30"
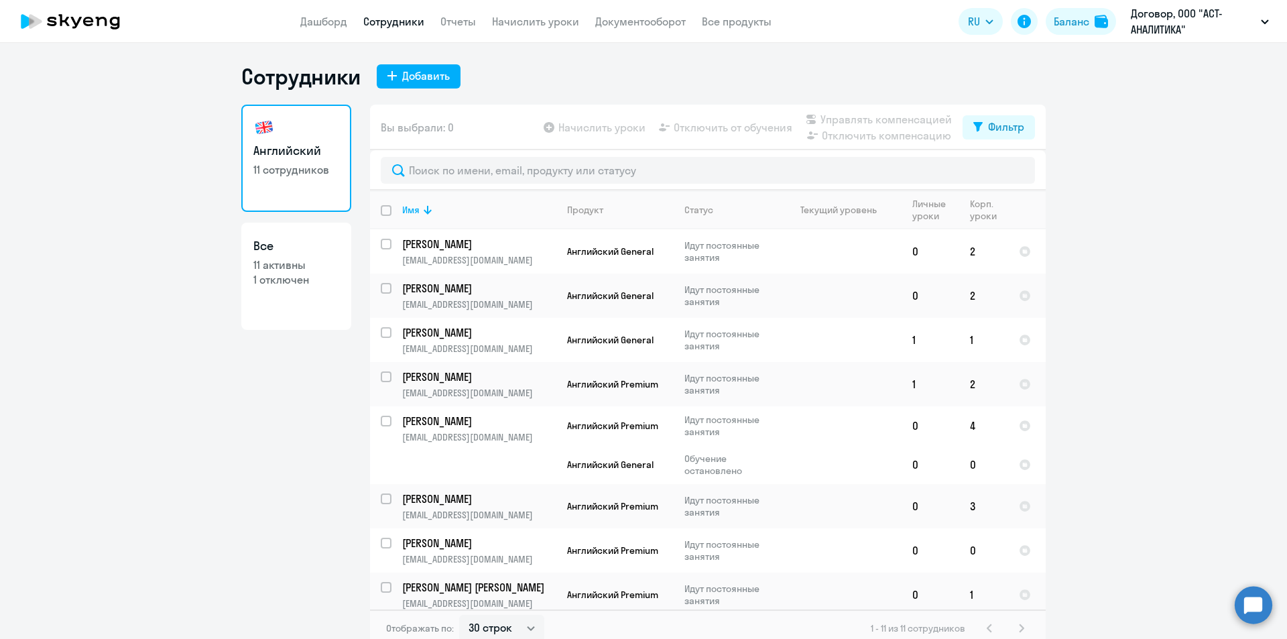
click at [1160, 217] on ng-component "Сотрудники Добавить Английский 11 сотрудников Все 11 активны 1 отключен Вы выбр…" at bounding box center [643, 355] width 1287 height 584
click at [96, 20] on icon at bounding box center [70, 22] width 118 height 34
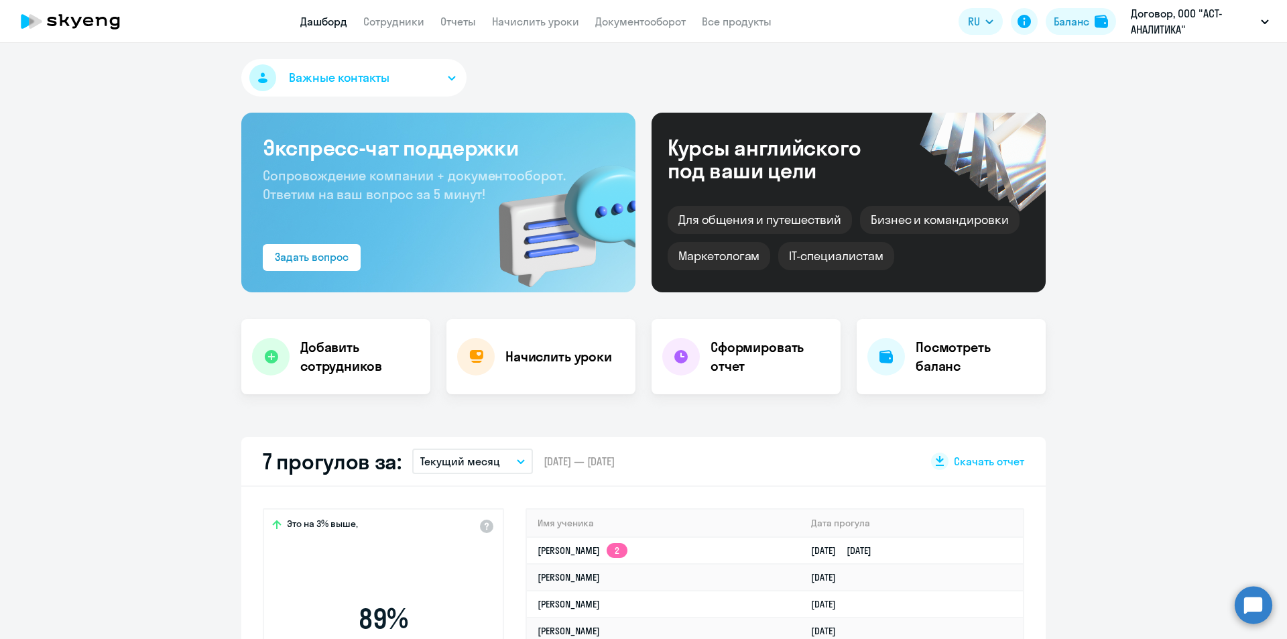
select select "30"
click at [378, 21] on link "Сотрудники" at bounding box center [393, 21] width 61 height 13
select select "30"
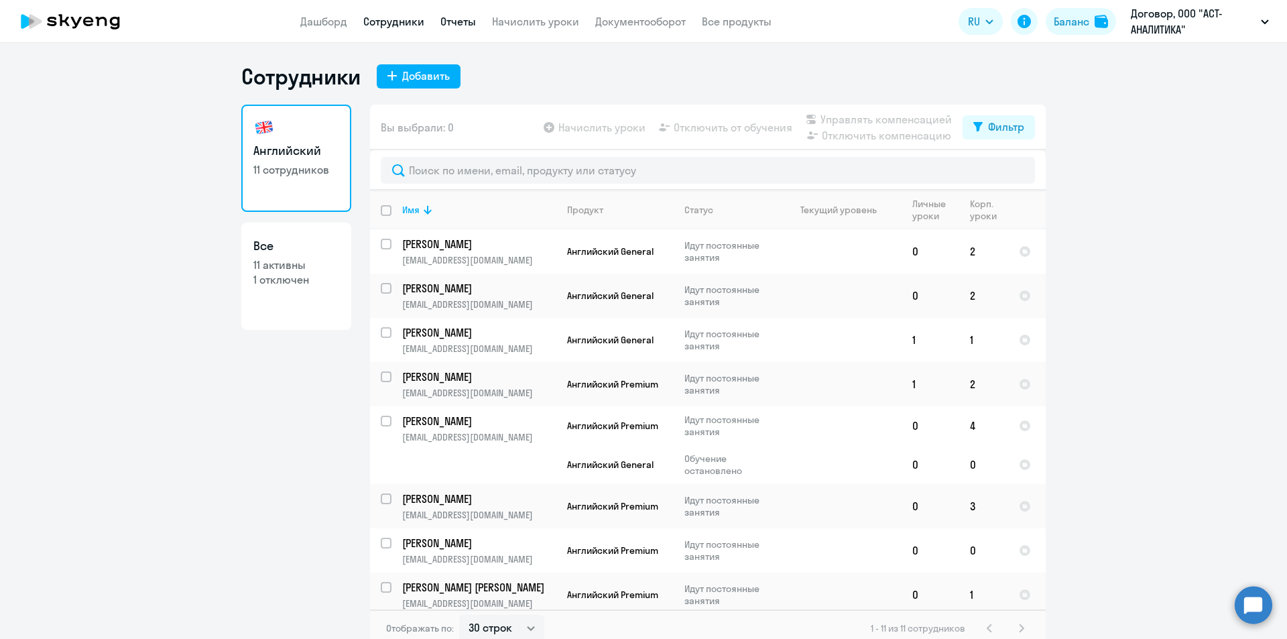
click at [461, 20] on link "Отчеты" at bounding box center [459, 21] width 36 height 13
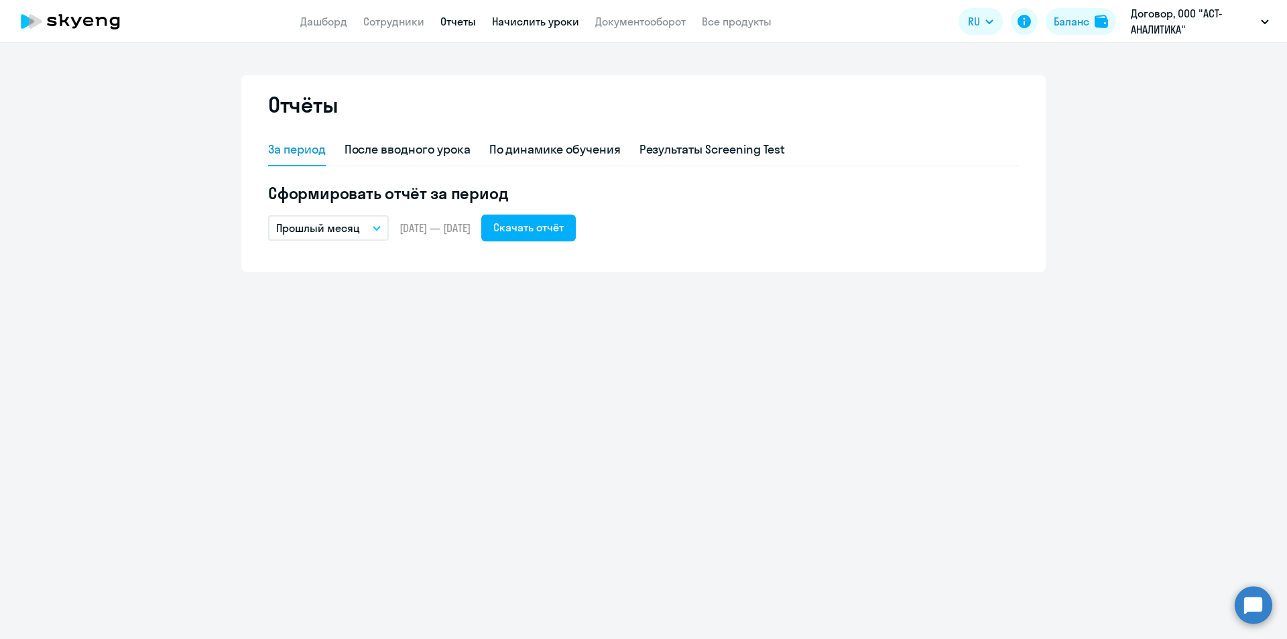
click at [520, 15] on link "Начислить уроки" at bounding box center [535, 21] width 87 height 13
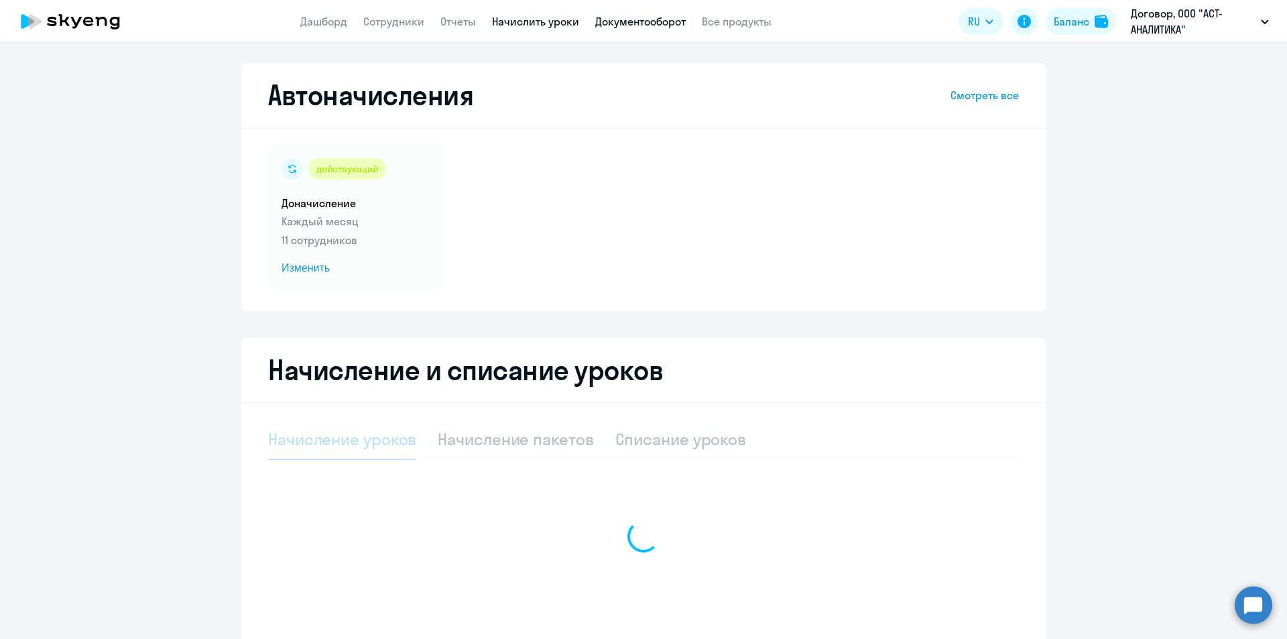
select select "10"
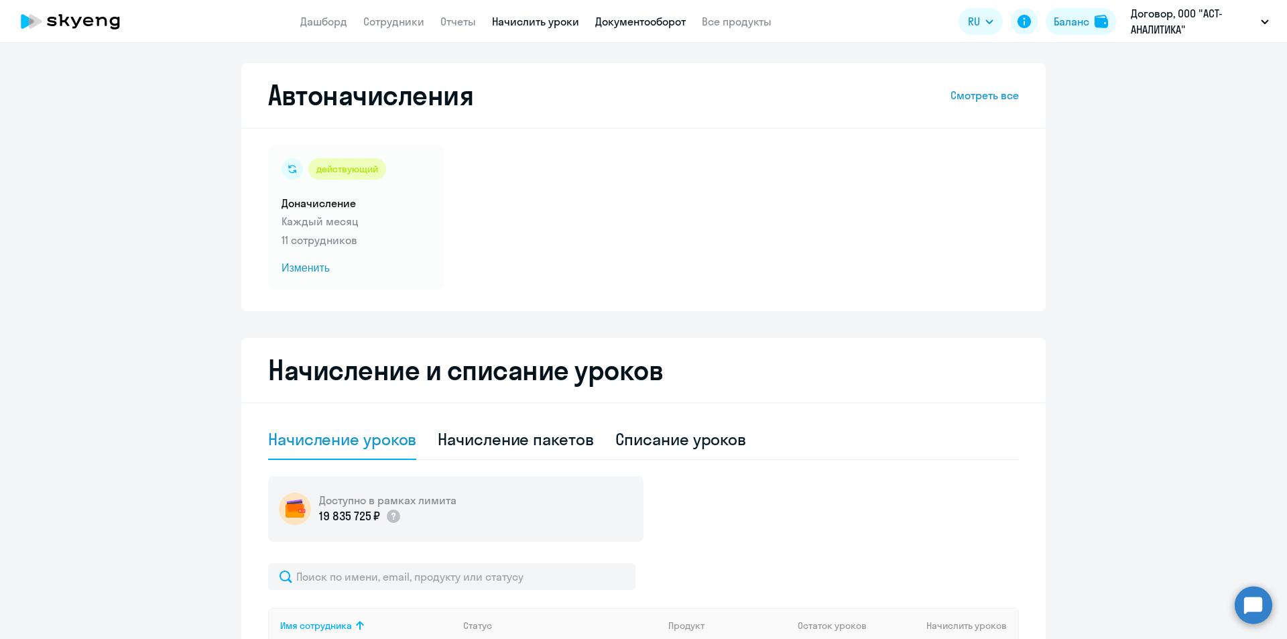
click at [625, 22] on link "Документооборот" at bounding box center [640, 21] width 91 height 13
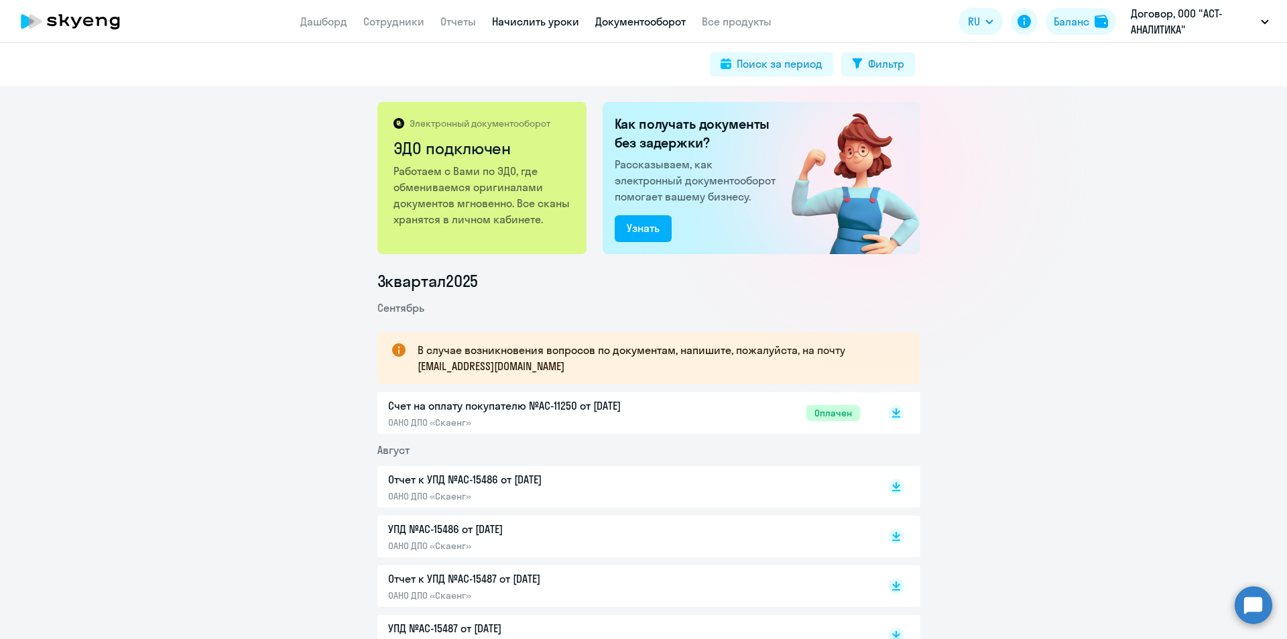
click at [530, 21] on link "Начислить уроки" at bounding box center [535, 21] width 87 height 13
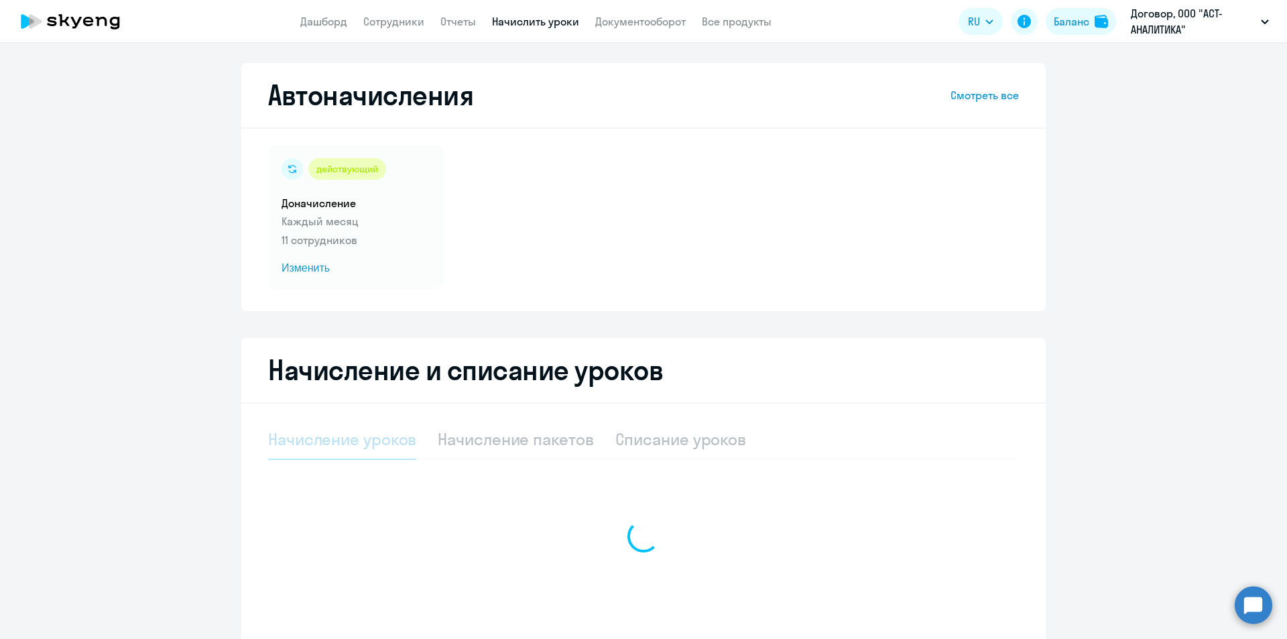
select select "10"
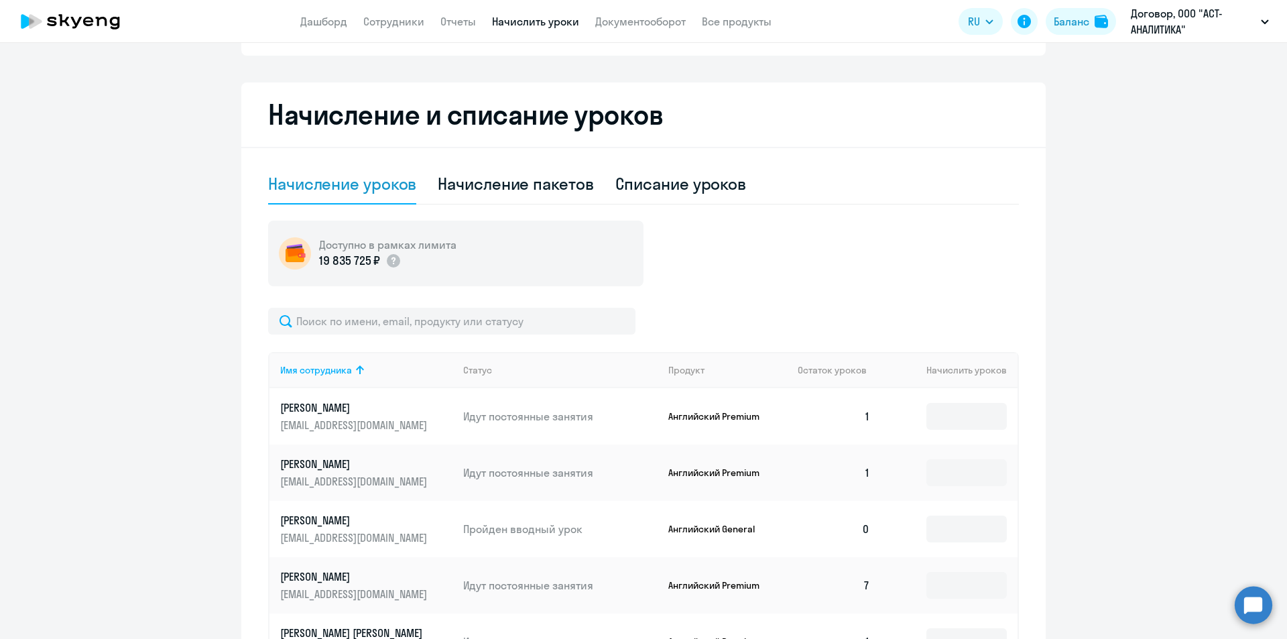
scroll to position [268, 0]
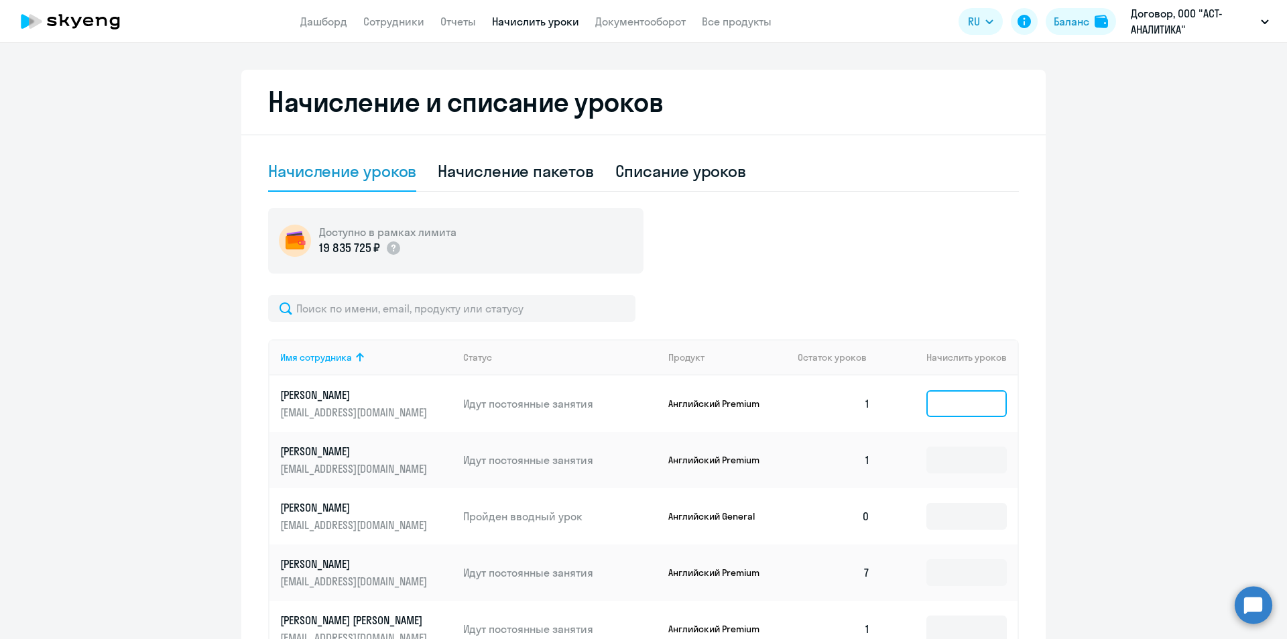
click at [952, 398] on input at bounding box center [967, 403] width 80 height 27
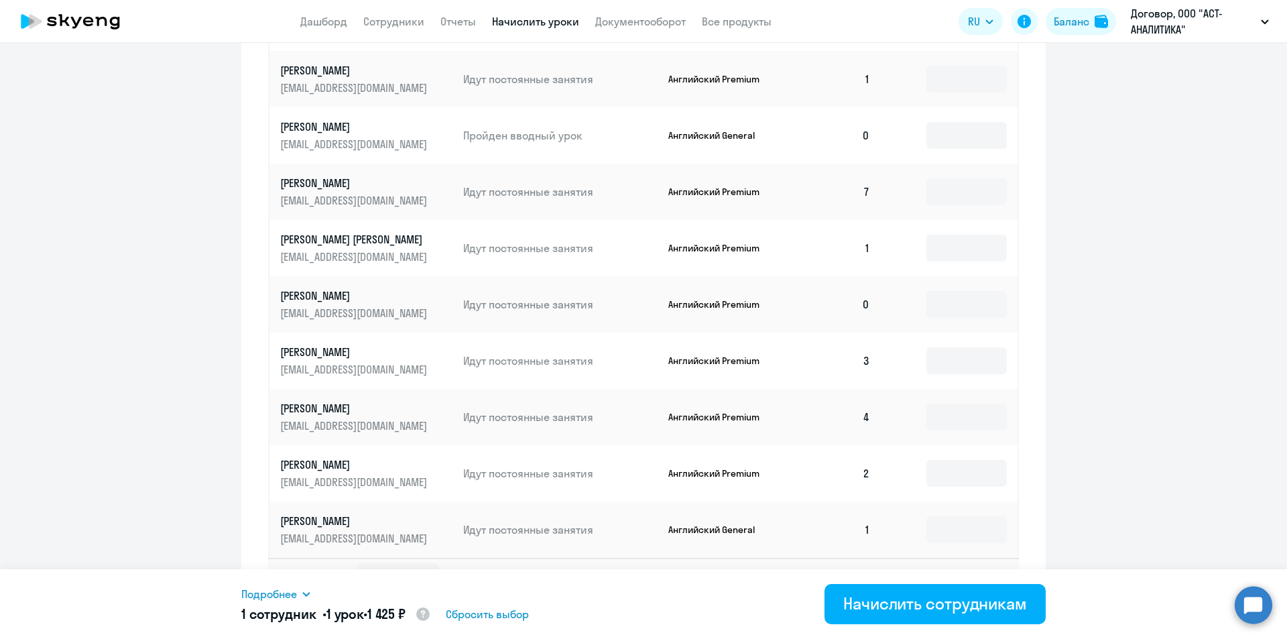
scroll to position [681, 0]
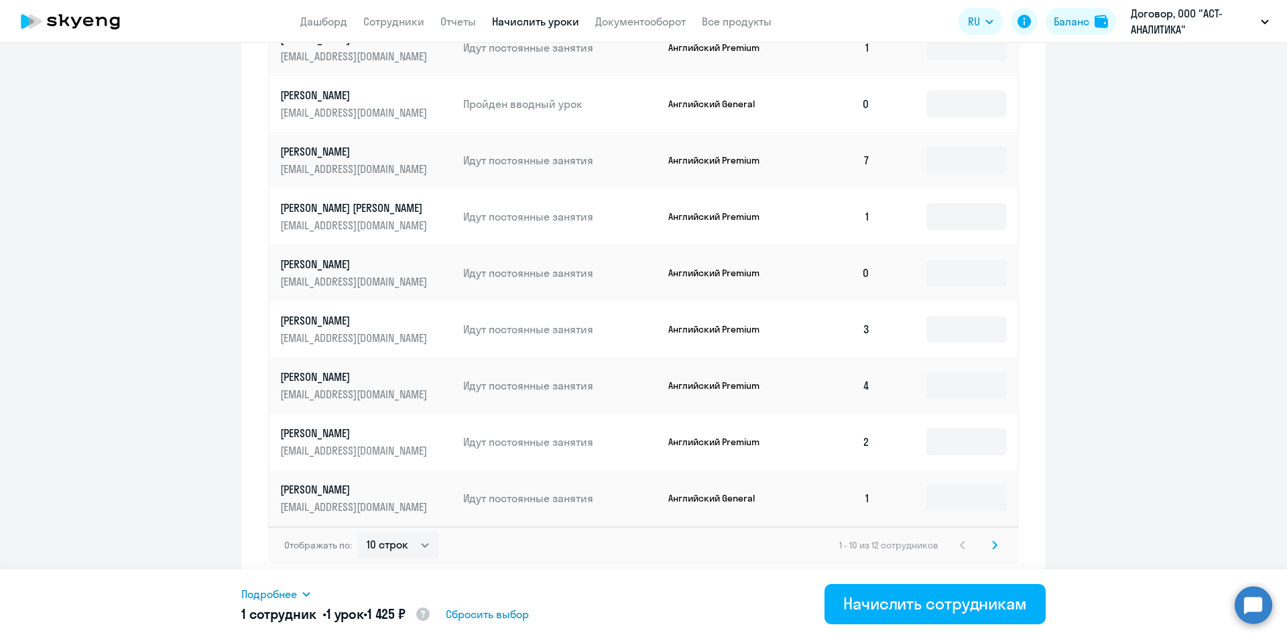
type input "1"
click at [994, 549] on svg-icon at bounding box center [995, 545] width 16 height 16
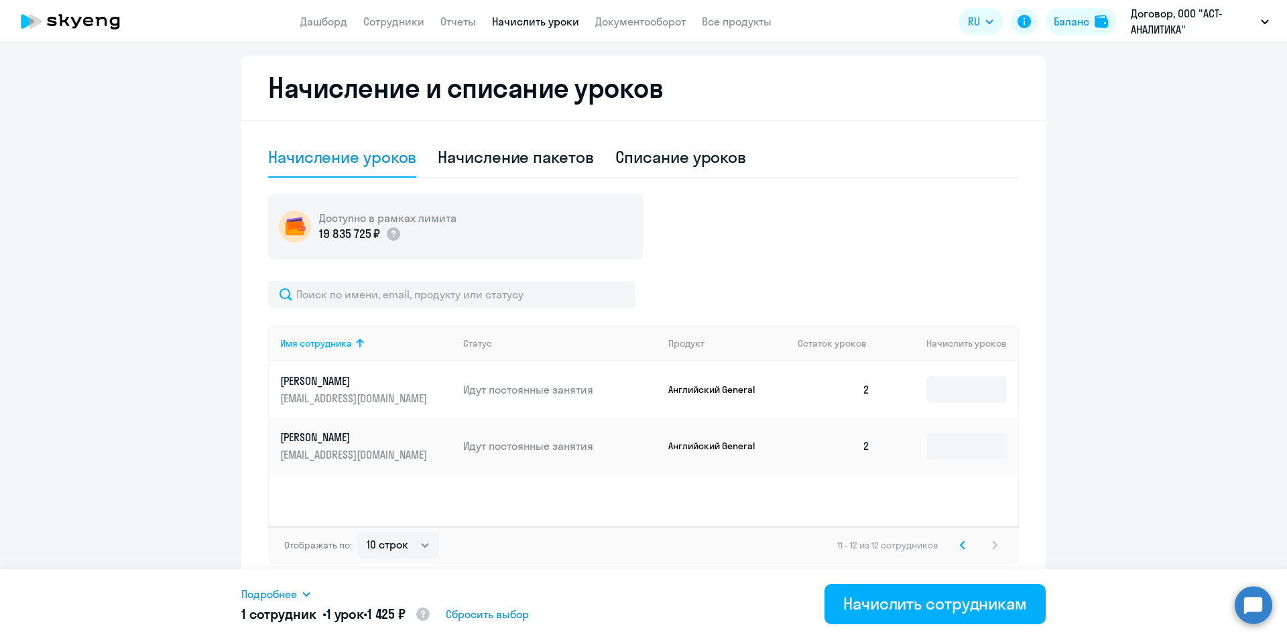
scroll to position [282, 0]
click at [970, 390] on input at bounding box center [967, 389] width 80 height 27
type input "1"
click at [955, 547] on svg-icon at bounding box center [963, 545] width 16 height 16
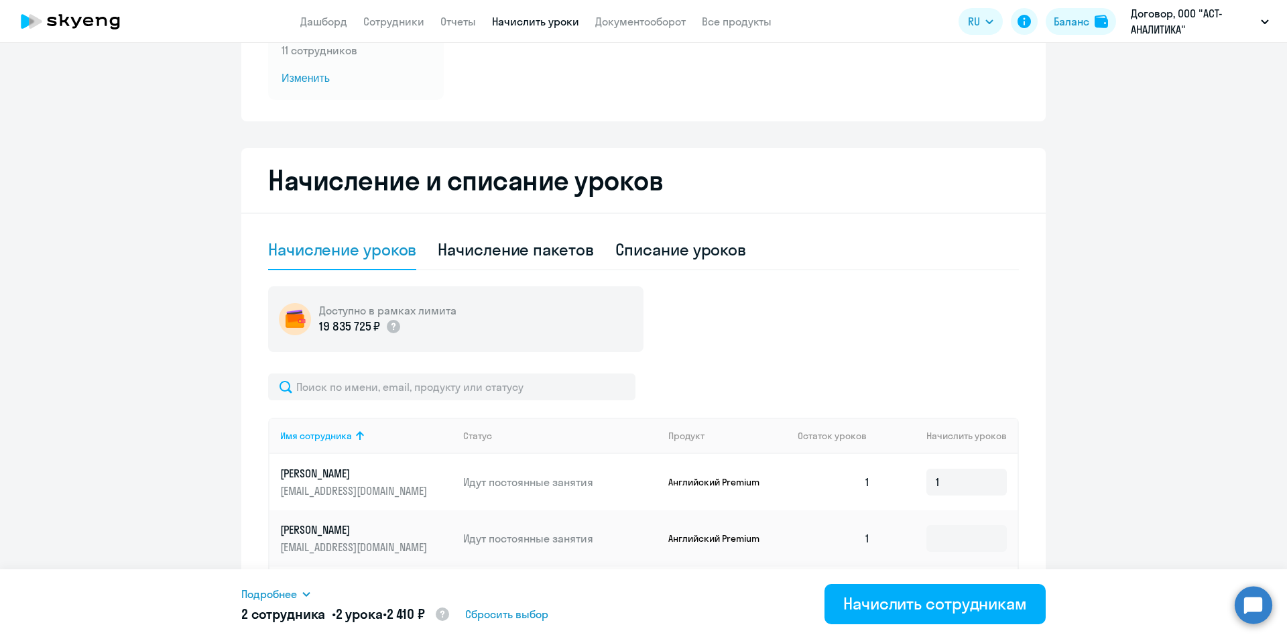
scroll to position [268, 0]
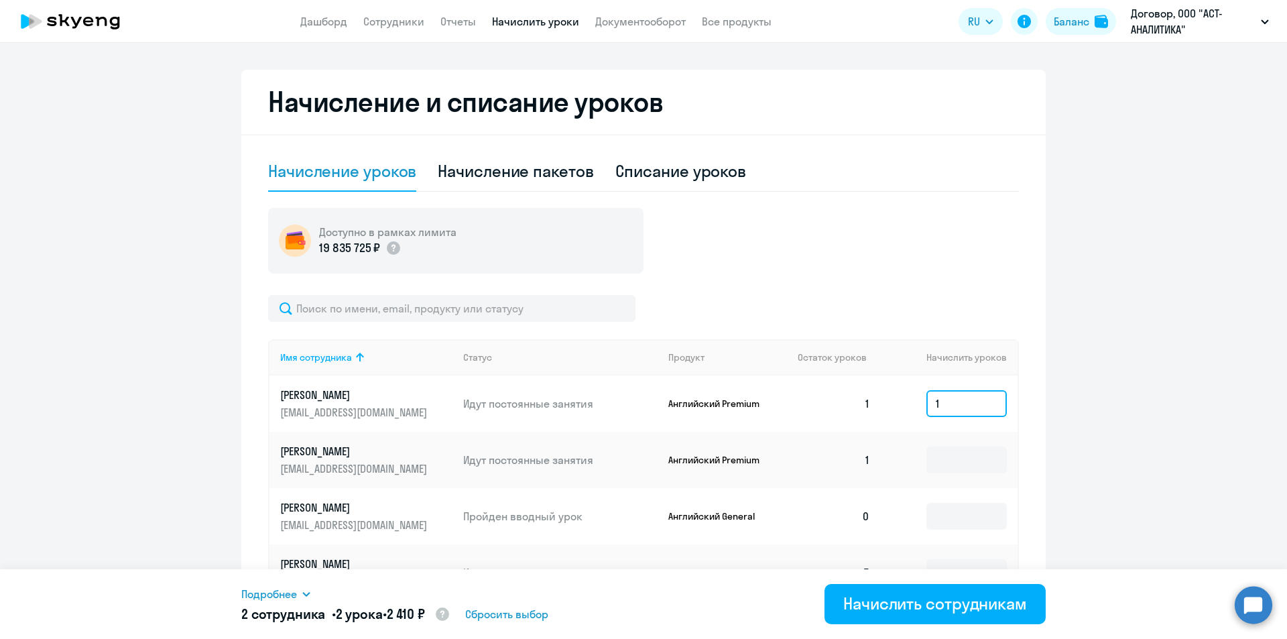
drag, startPoint x: 956, startPoint y: 414, endPoint x: 874, endPoint y: 410, distance: 81.9
click at [874, 410] on tr "Булатович Дамир dh@gecm.ru Идут постоянные занятия Английский Premium 1 1" at bounding box center [644, 403] width 748 height 56
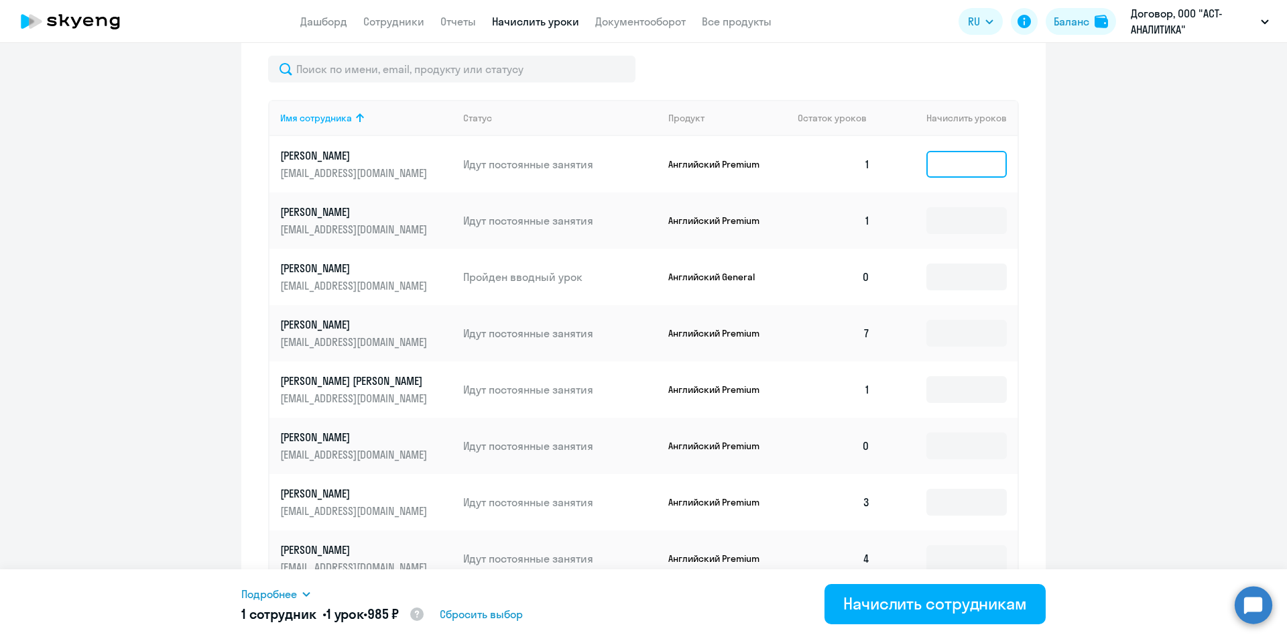
scroll to position [536, 0]
